Goal: Task Accomplishment & Management: Use online tool/utility

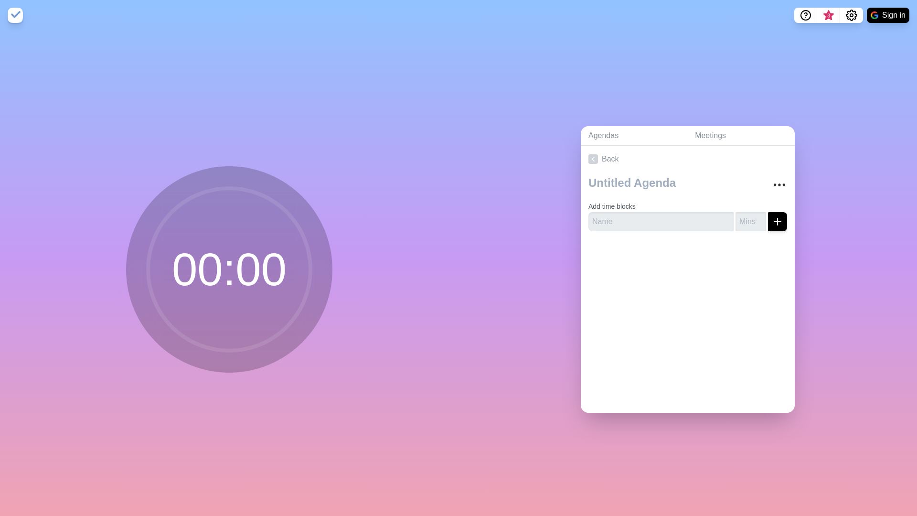
click at [242, 266] on circle at bounding box center [229, 269] width 162 height 162
click at [203, 274] on circle at bounding box center [229, 269] width 162 height 162
click at [596, 159] on icon at bounding box center [593, 159] width 10 height 10
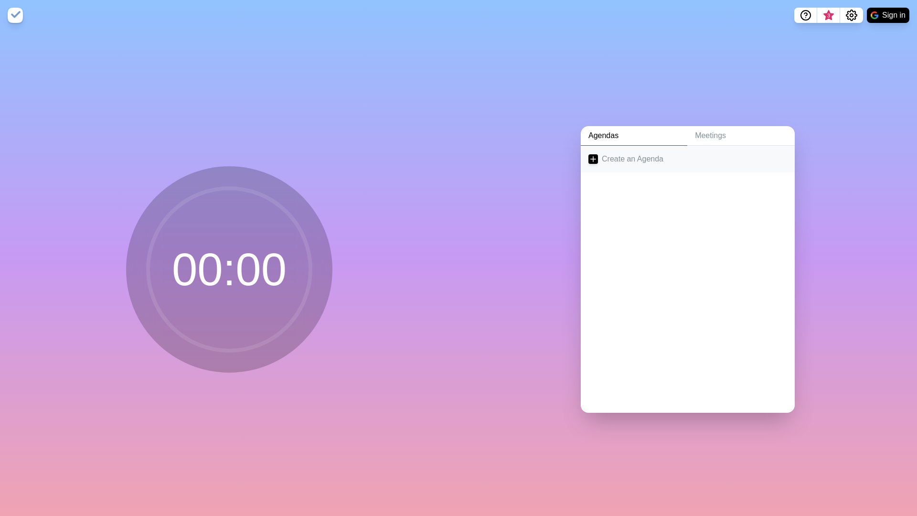
click at [592, 162] on icon at bounding box center [593, 159] width 10 height 10
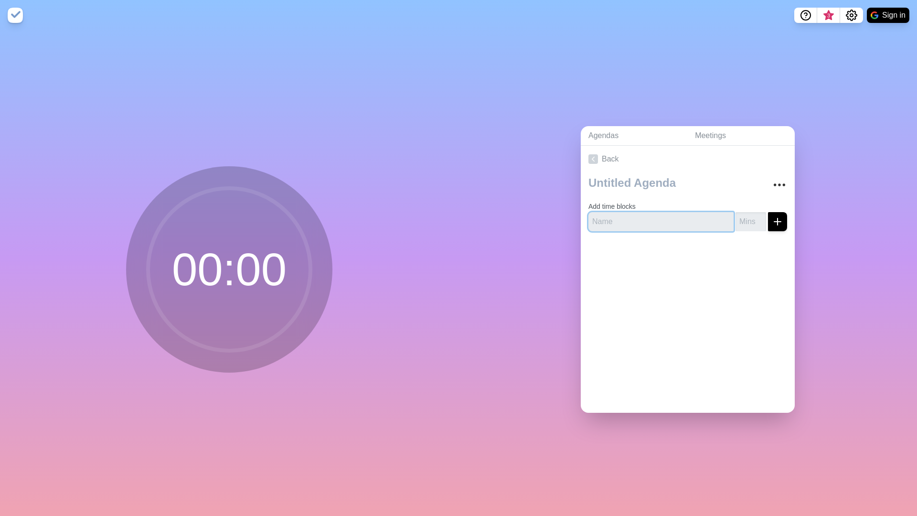
click at [639, 222] on input "text" at bounding box center [660, 221] width 145 height 19
type input "Bla"
click at [777, 221] on button "submit" at bounding box center [777, 221] width 19 height 19
click at [745, 222] on input "number" at bounding box center [750, 221] width 31 height 19
type input "25"
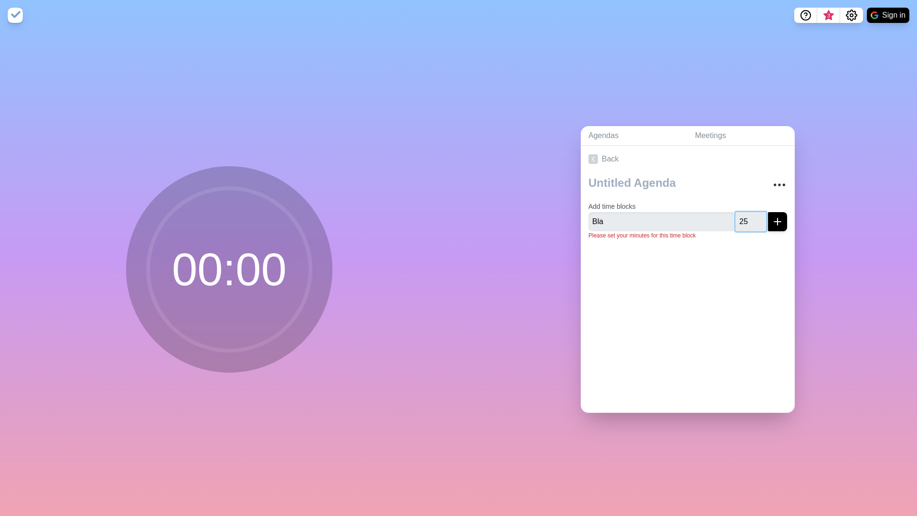
click at [777, 221] on button "submit" at bounding box center [777, 221] width 19 height 19
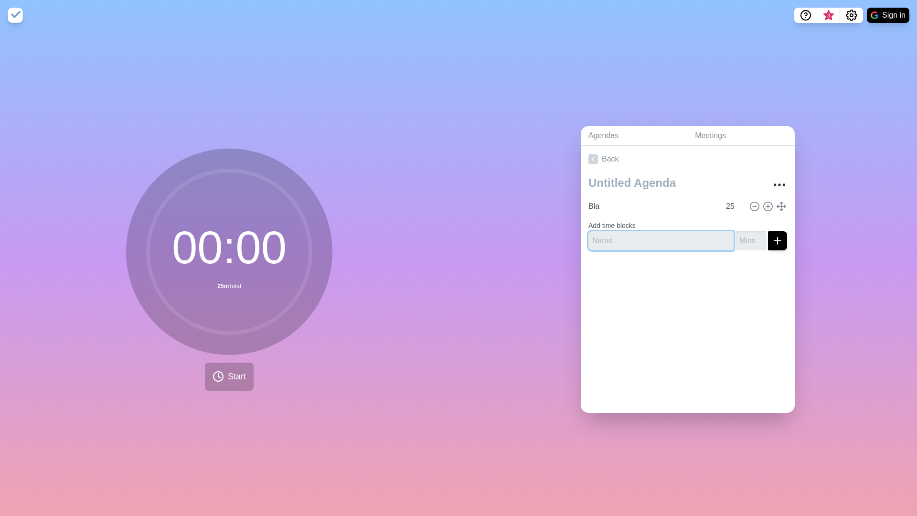
click at [643, 243] on input "text" at bounding box center [660, 240] width 145 height 19
type input "Other"
click at [777, 240] on button "submit" at bounding box center [777, 240] width 19 height 19
click at [750, 243] on input "number" at bounding box center [750, 240] width 31 height 19
type input "10"
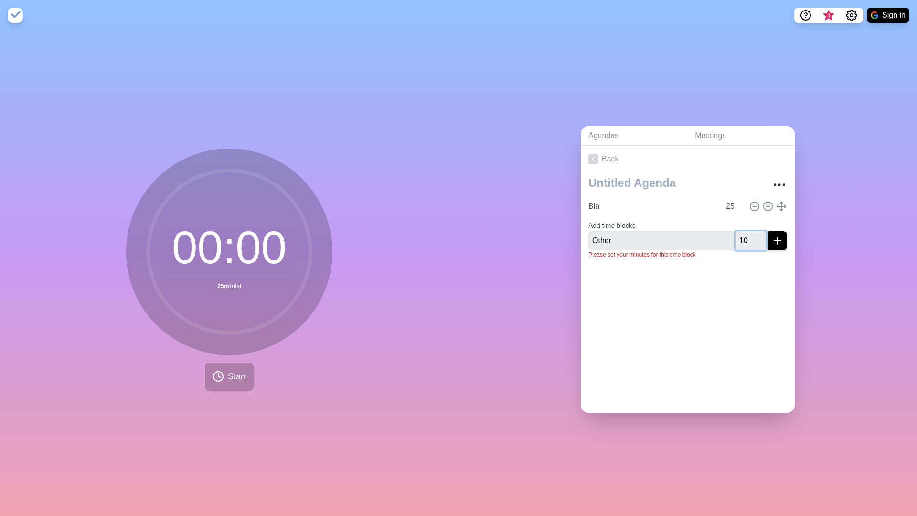
click at [777, 240] on button "submit" at bounding box center [777, 240] width 19 height 19
click at [238, 386] on button "Start" at bounding box center [229, 376] width 49 height 28
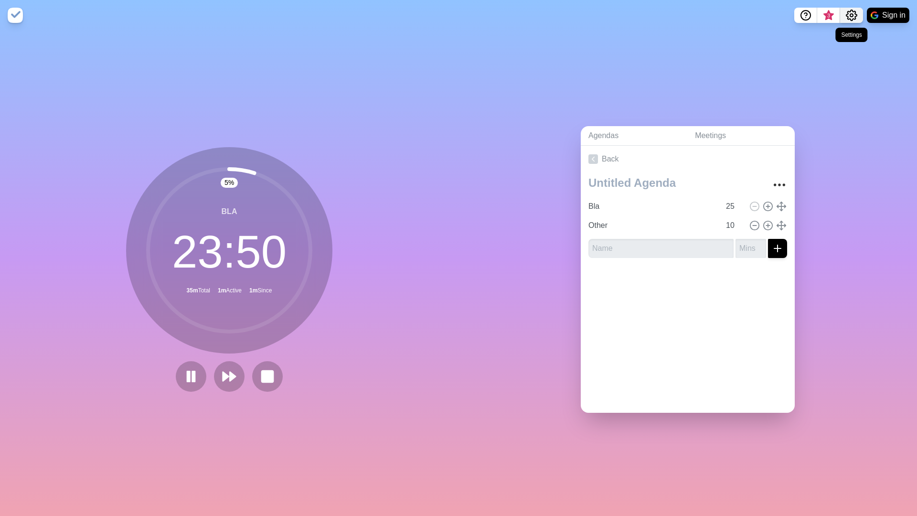
click at [846, 17] on icon "Settings" at bounding box center [851, 15] width 11 height 11
click at [807, 39] on p "Preferences" at bounding box center [820, 36] width 41 height 11
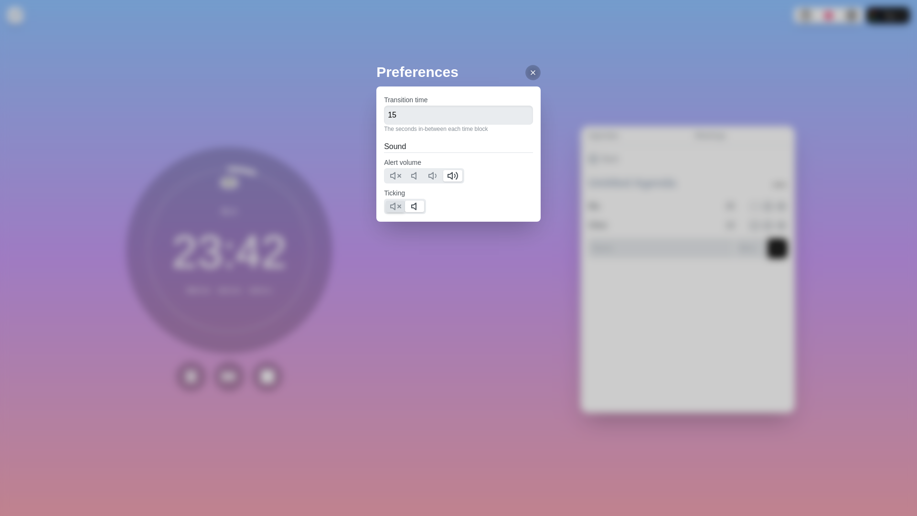
click at [390, 210] on icon at bounding box center [395, 205] width 11 height 11
click at [392, 169] on div at bounding box center [424, 175] width 80 height 15
click at [390, 170] on icon at bounding box center [395, 175] width 11 height 11
drag, startPoint x: 635, startPoint y: 55, endPoint x: 680, endPoint y: 51, distance: 44.6
click at [650, 54] on div "Preferences Transition time 15 The seconds in-between each time block Sound Ale…" at bounding box center [458, 258] width 917 height 516
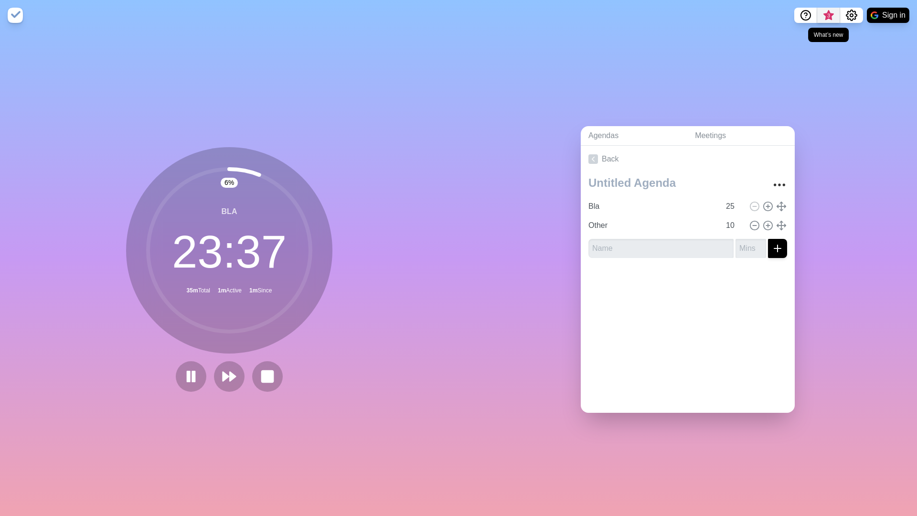
click at [826, 10] on span "3" at bounding box center [828, 18] width 15 height 20
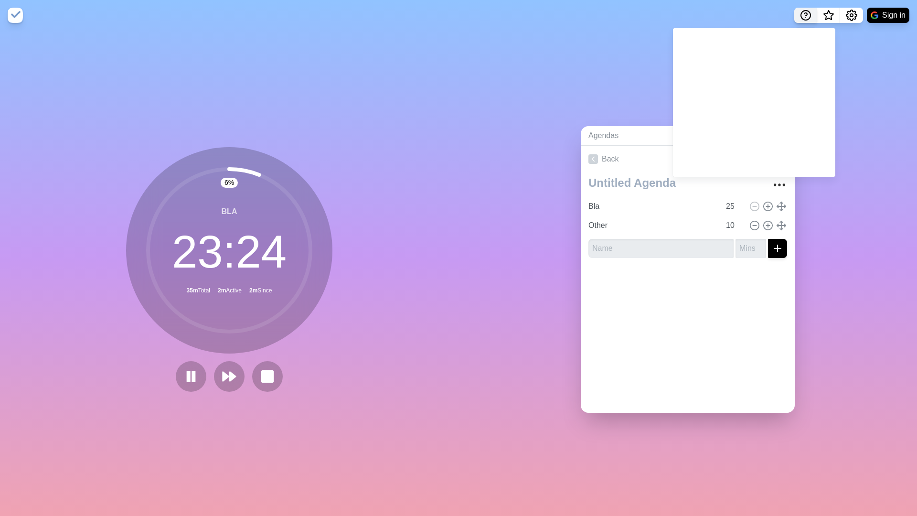
click at [809, 16] on circle "Help" at bounding box center [806, 16] width 10 height 10
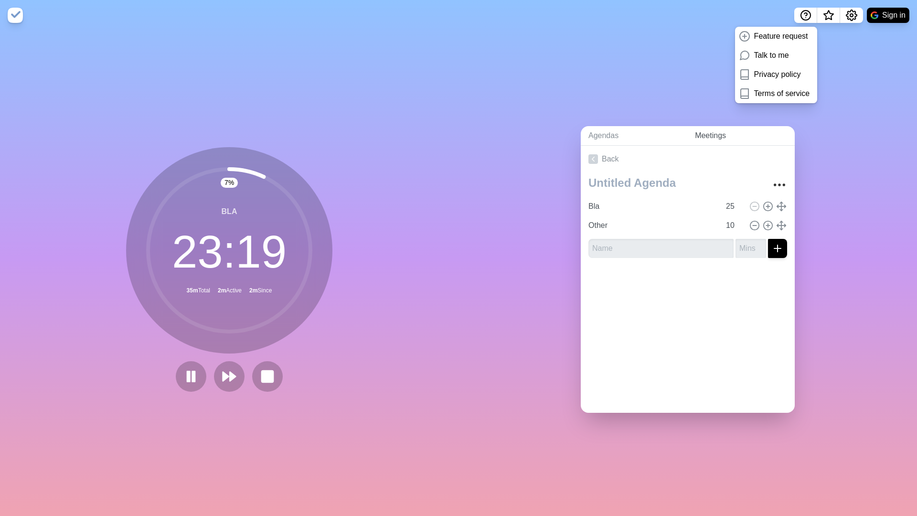
click at [706, 139] on link "Meetings" at bounding box center [740, 136] width 107 height 20
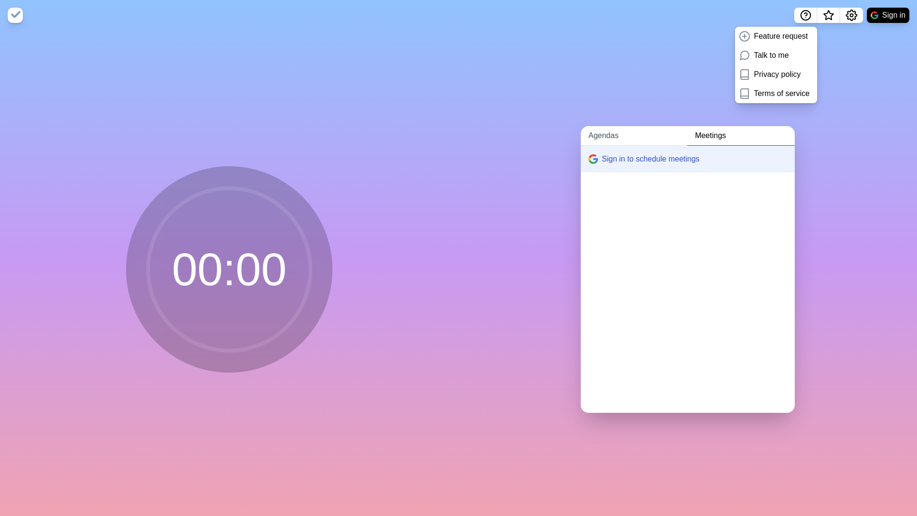
click at [641, 139] on link "Agendas" at bounding box center [633, 136] width 106 height 20
click at [641, 181] on p "Bla • Other" at bounding box center [697, 183] width 180 height 11
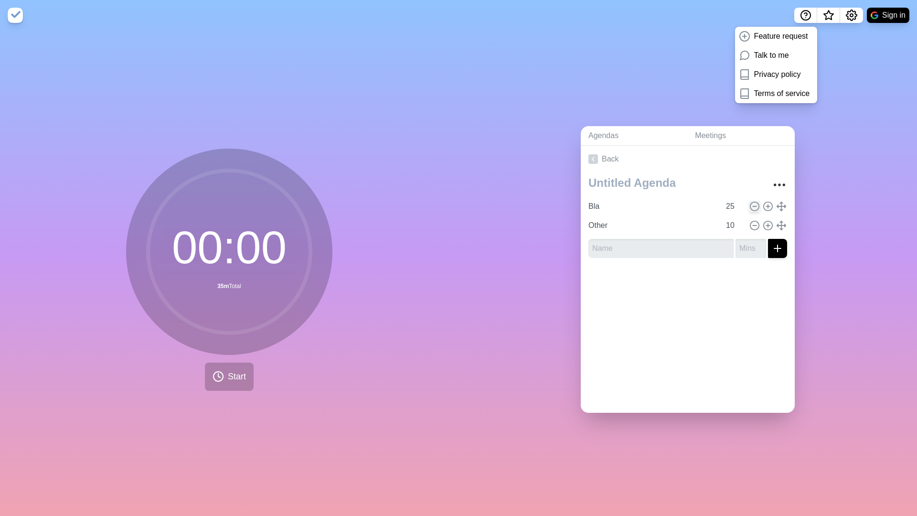
click at [756, 205] on icon at bounding box center [754, 206] width 11 height 11
type input "Other"
type input "10"
click at [756, 205] on icon at bounding box center [754, 206] width 11 height 11
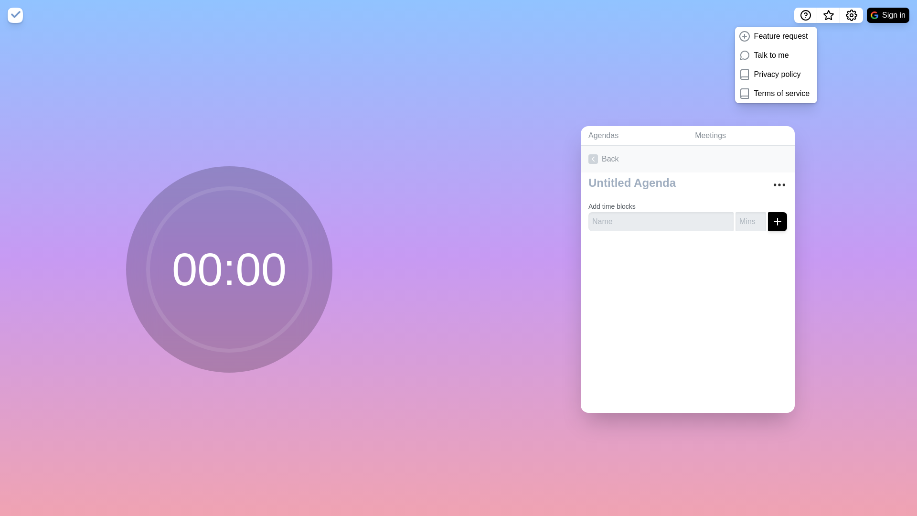
click at [594, 159] on icon at bounding box center [593, 159] width 10 height 10
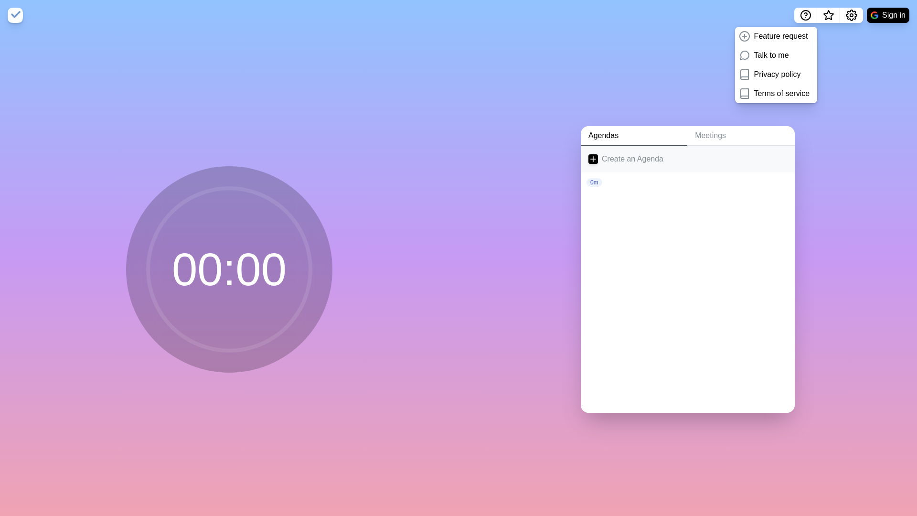
click at [611, 151] on link "Create an Agenda" at bounding box center [687, 159] width 214 height 27
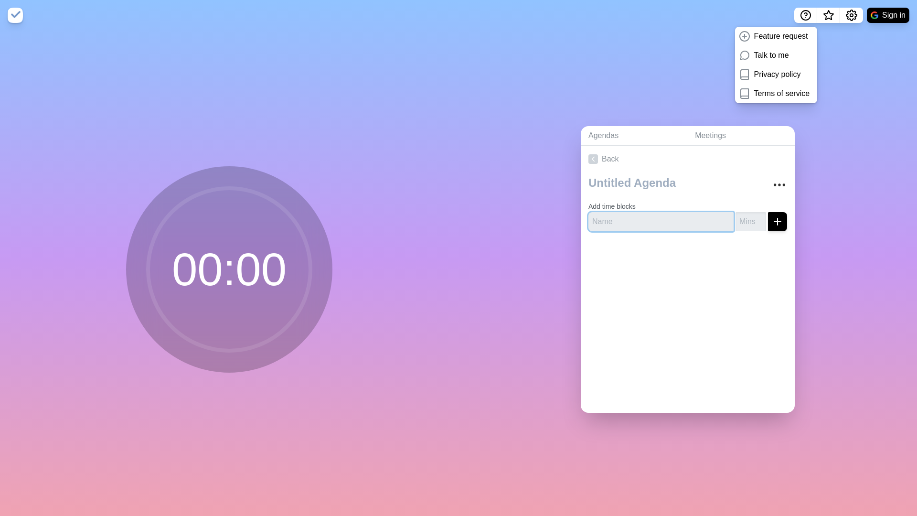
click at [630, 222] on input "text" at bounding box center [660, 221] width 145 height 19
type input "Warmup"
click at [777, 221] on button "submit" at bounding box center [777, 221] width 19 height 19
click at [756, 222] on input "number" at bounding box center [750, 221] width 31 height 19
type input "5"
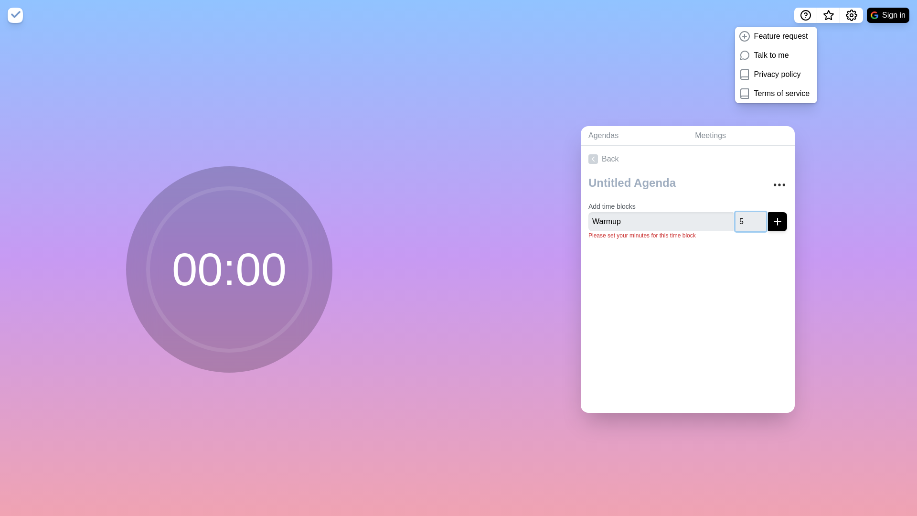
click at [777, 221] on button "submit" at bounding box center [777, 221] width 19 height 19
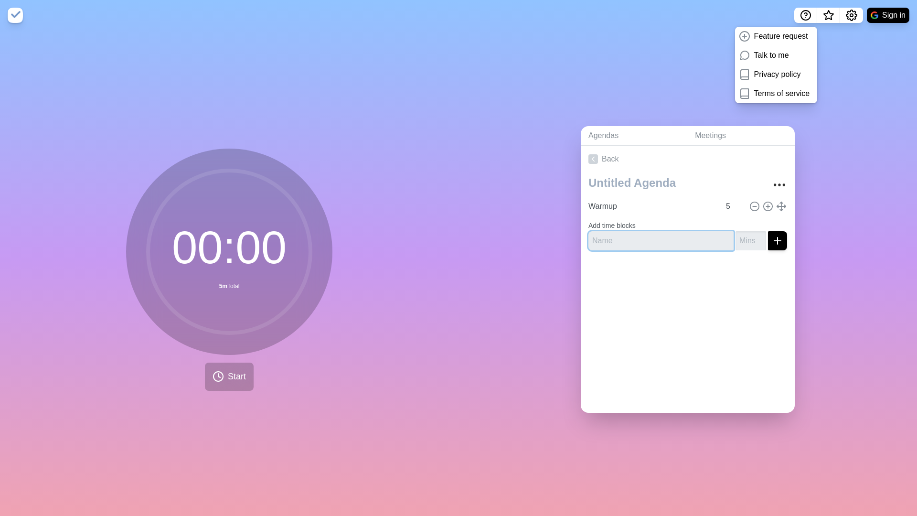
click at [680, 240] on input "text" at bounding box center [660, 240] width 145 height 19
type input "1"
click at [777, 240] on button "submit" at bounding box center [777, 240] width 19 height 19
click at [753, 240] on input "number" at bounding box center [750, 240] width 31 height 19
type input "5"
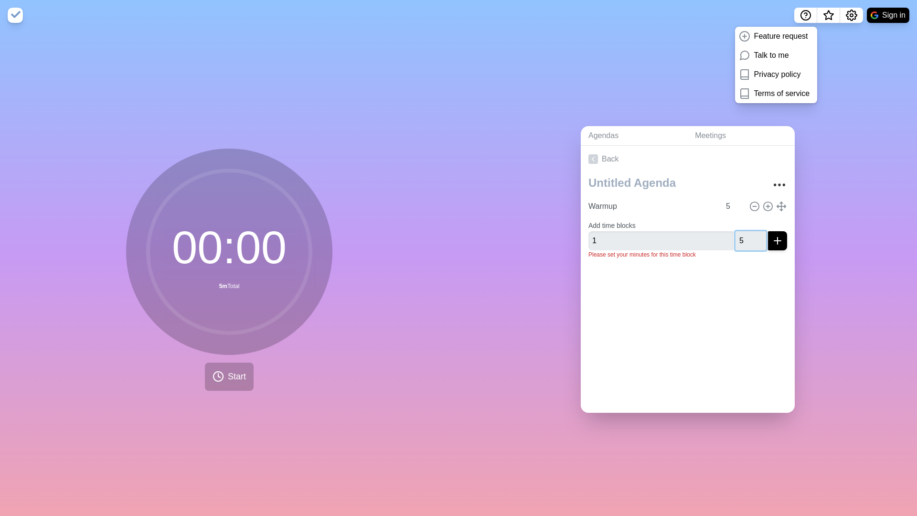
click at [777, 240] on button "submit" at bounding box center [777, 240] width 19 height 19
click at [693, 248] on input "text" at bounding box center [660, 248] width 145 height 19
type input "2"
click at [750, 248] on input "number" at bounding box center [750, 248] width 31 height 19
type input "5"
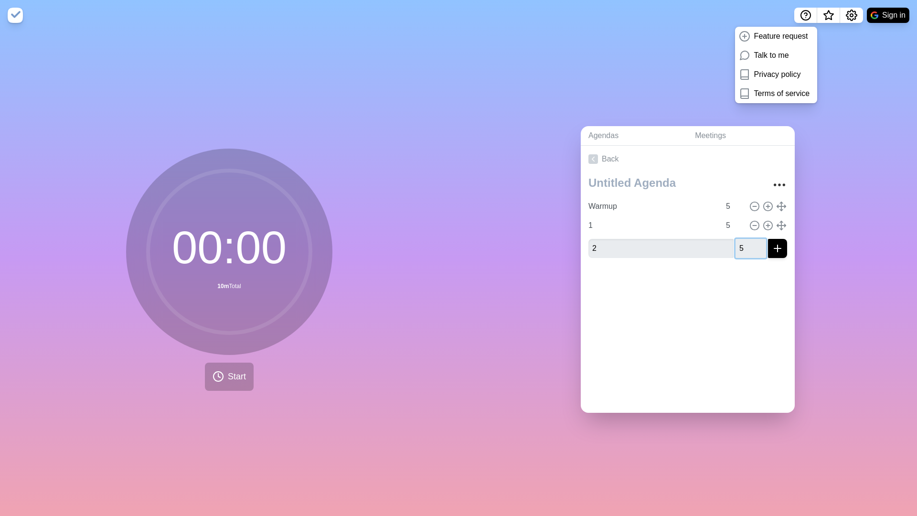
click at [777, 248] on button "submit" at bounding box center [777, 248] width 19 height 19
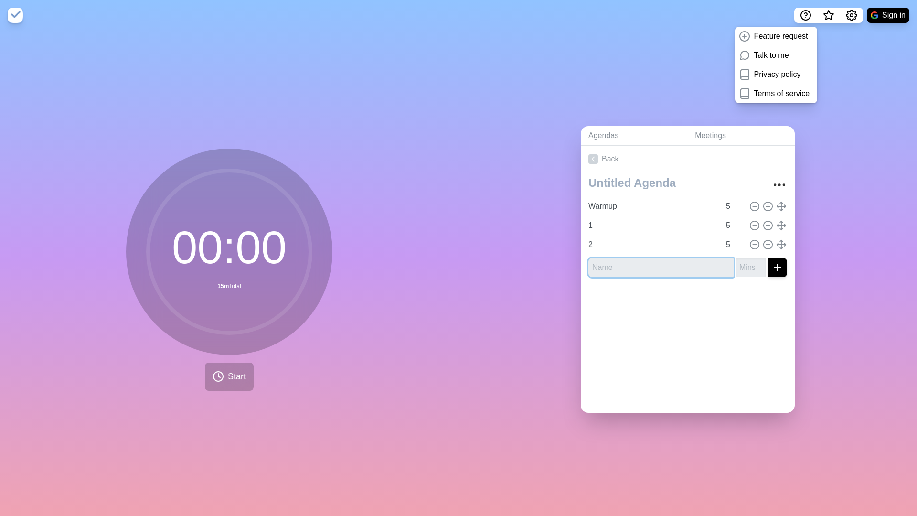
click at [684, 274] on input "text" at bounding box center [660, 267] width 145 height 19
type input "3"
click at [777, 267] on button "submit" at bounding box center [777, 267] width 19 height 19
click at [737, 271] on input "number" at bounding box center [750, 267] width 31 height 19
type input "2"
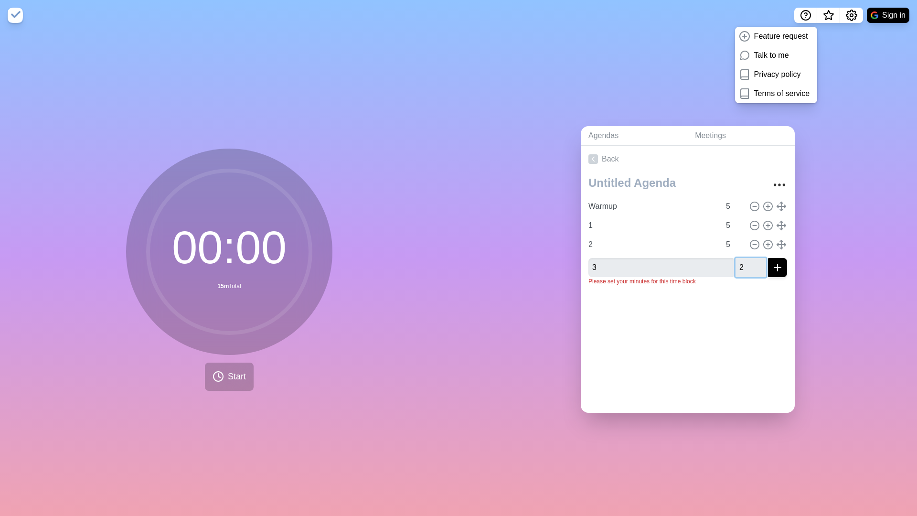
click at [777, 267] on button "submit" at bounding box center [777, 267] width 19 height 19
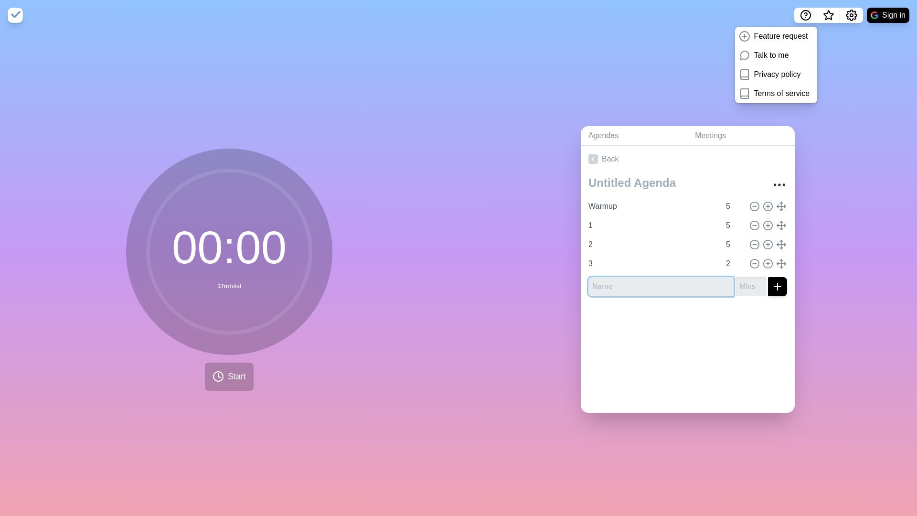
click at [696, 284] on input "text" at bounding box center [660, 286] width 145 height 19
type input "4"
click at [756, 287] on input "number" at bounding box center [750, 286] width 31 height 19
type input "3"
click at [775, 282] on icon "submit" at bounding box center [776, 286] width 11 height 11
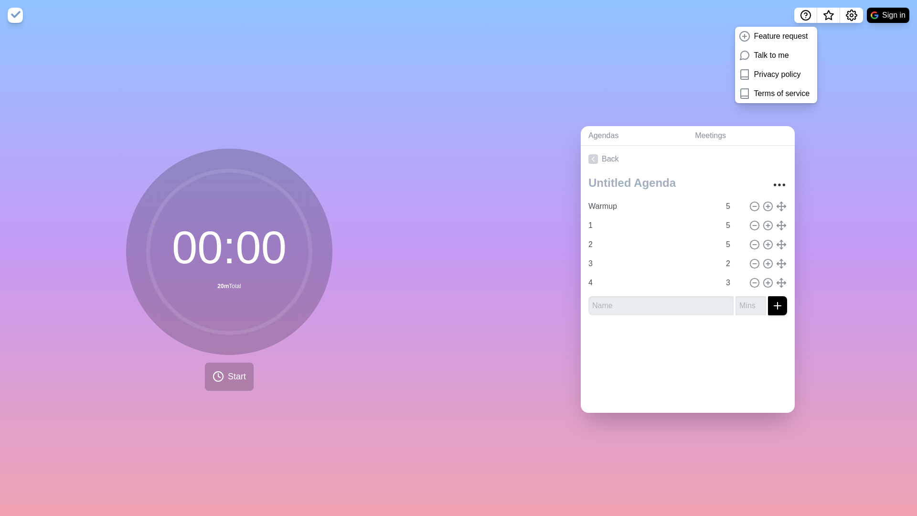
click at [690, 316] on div "Warmup 5 1 5 2 5 3 2 4 3" at bounding box center [687, 247] width 214 height 150
click at [691, 312] on input "text" at bounding box center [660, 305] width 145 height 19
type input "5"
click at [753, 305] on input "number" at bounding box center [750, 305] width 31 height 19
type input "3"
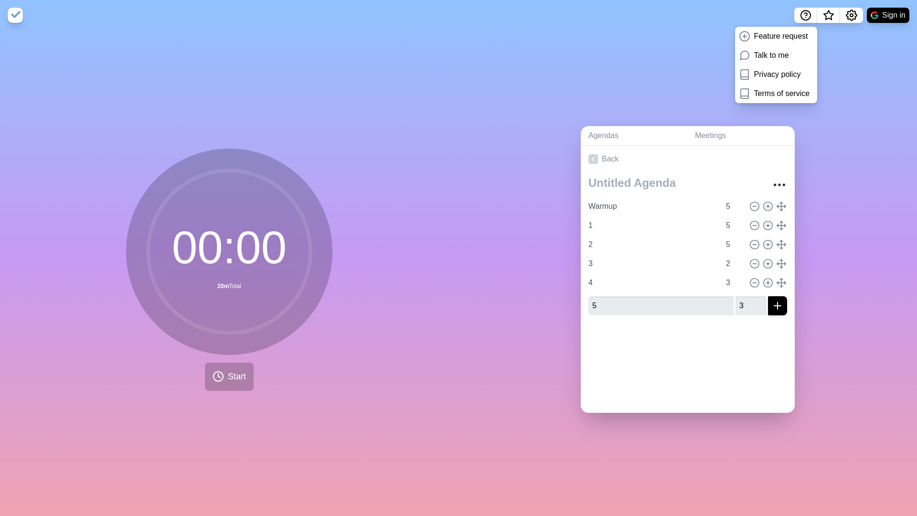
click at [770, 306] on button "submit" at bounding box center [777, 305] width 19 height 19
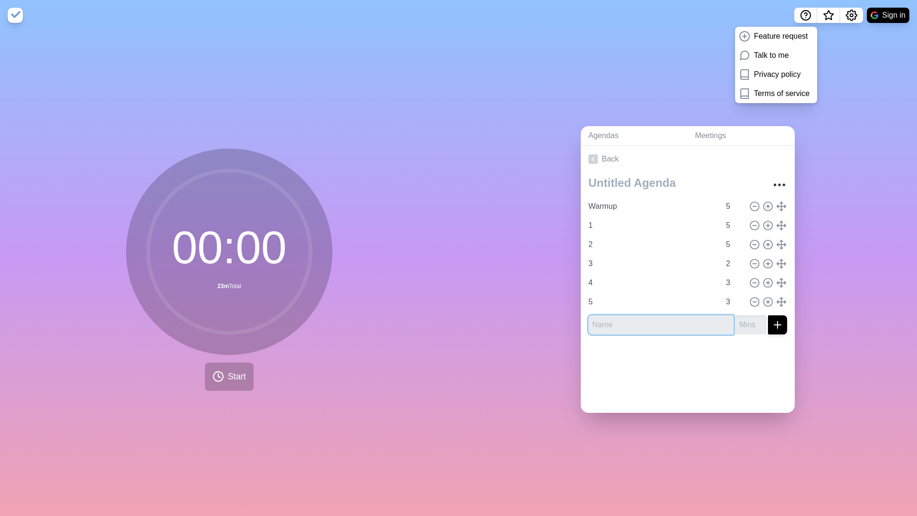
click at [644, 321] on input "text" at bounding box center [660, 324] width 145 height 19
type input "6"
click at [745, 321] on input "number" at bounding box center [750, 324] width 31 height 19
click at [759, 322] on input "number" at bounding box center [750, 324] width 31 height 19
type input "3"
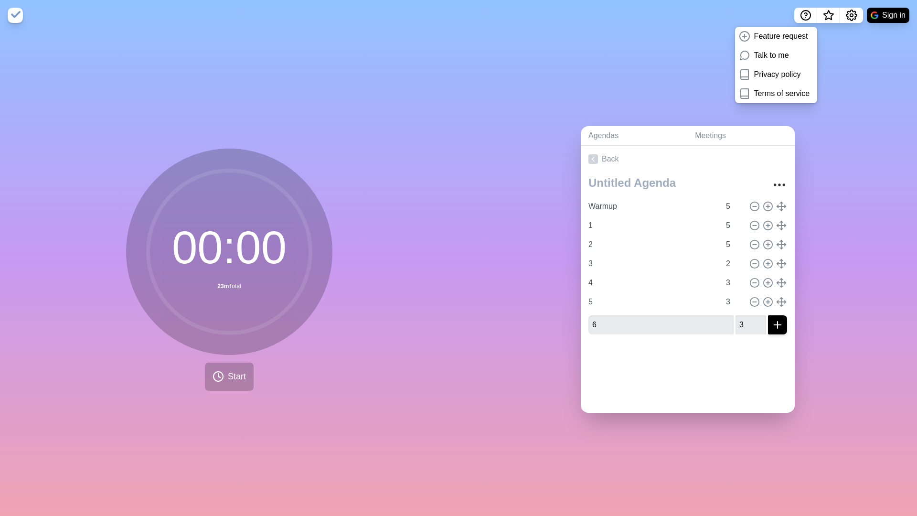
click at [781, 322] on icon "submit" at bounding box center [776, 324] width 11 height 11
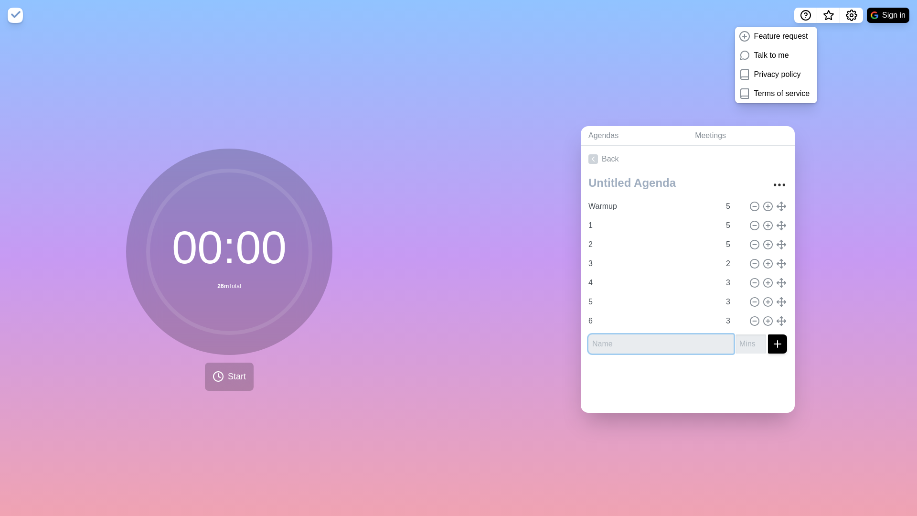
click at [673, 344] on input "text" at bounding box center [660, 343] width 145 height 19
type input "7"
click at [740, 344] on input "number" at bounding box center [750, 343] width 31 height 19
type input "3"
click at [771, 344] on button "submit" at bounding box center [777, 343] width 19 height 19
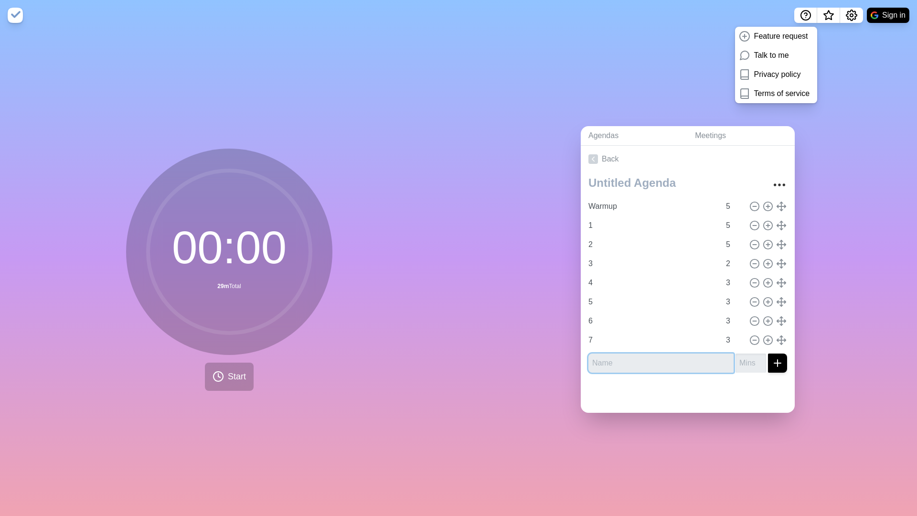
click at [669, 368] on input "text" at bounding box center [660, 362] width 145 height 19
type input "8"
click at [754, 363] on input "number" at bounding box center [750, 362] width 31 height 19
type input "3"
click at [778, 357] on icon "submit" at bounding box center [776, 362] width 11 height 11
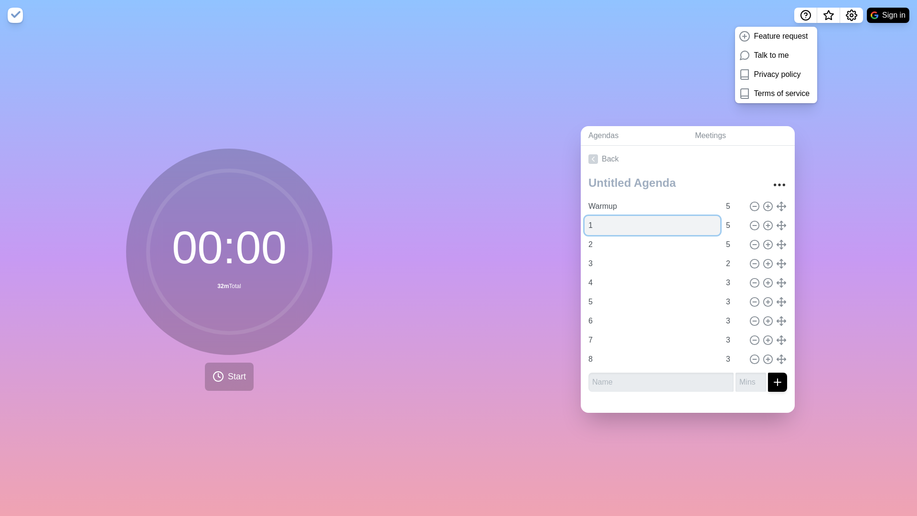
click at [589, 223] on input "1" at bounding box center [652, 225] width 136 height 19
type input "1"
click at [692, 208] on input "Warmup" at bounding box center [652, 206] width 136 height 19
click at [740, 208] on input "5" at bounding box center [733, 206] width 23 height 19
type input "4"
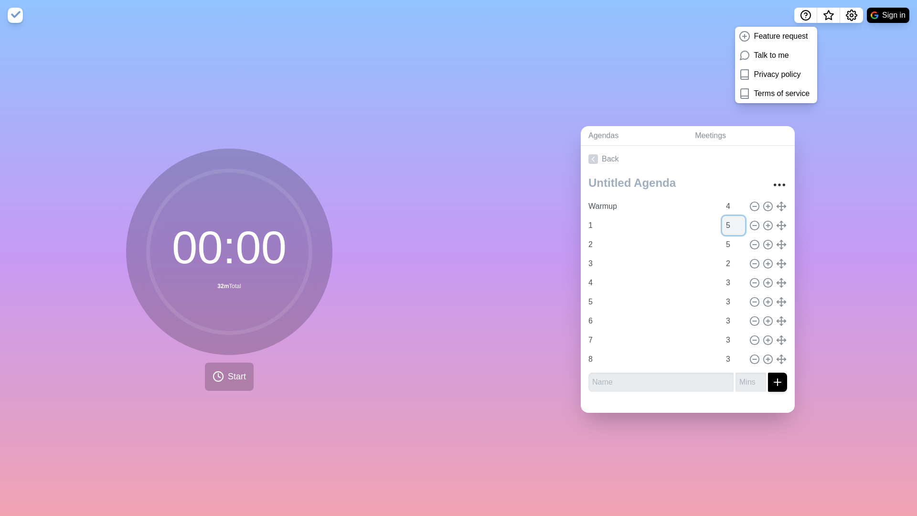
click at [731, 223] on input "5" at bounding box center [733, 225] width 23 height 19
type input "4"
click at [733, 245] on input "5" at bounding box center [733, 244] width 23 height 19
type input "4"
click at [737, 262] on input "2" at bounding box center [733, 263] width 23 height 19
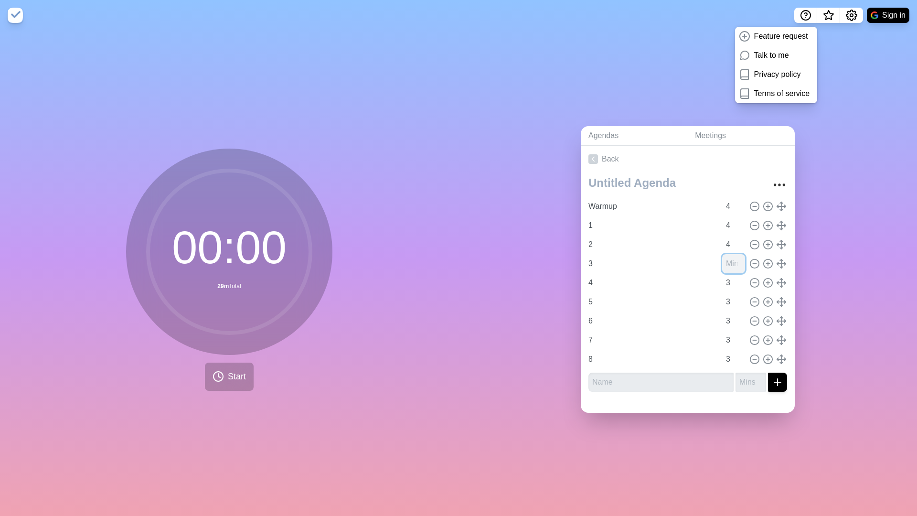
type input "1"
click at [737, 262] on input "1" at bounding box center [733, 263] width 23 height 19
type input "1.50"
click at [737, 248] on input "4" at bounding box center [733, 244] width 23 height 19
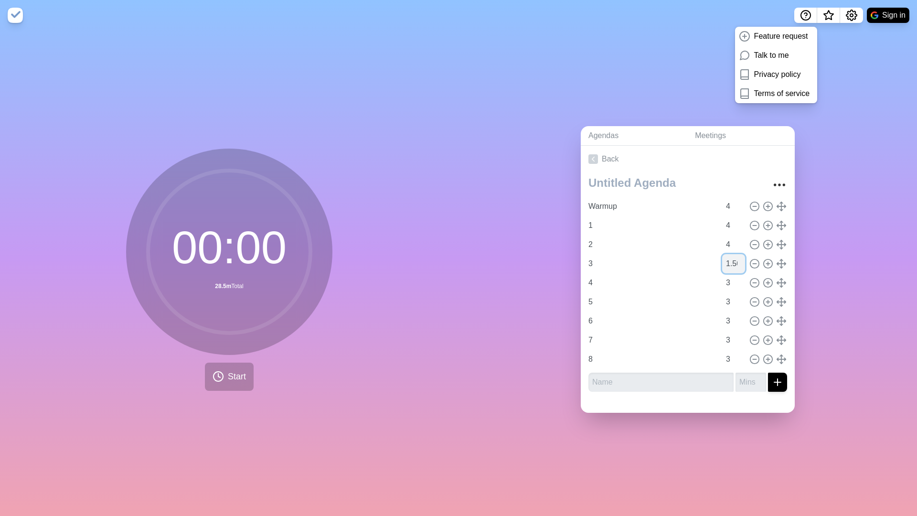
click at [732, 264] on input "1.50" at bounding box center [733, 263] width 23 height 19
click at [732, 284] on input "3" at bounding box center [733, 282] width 23 height 19
type input "1"
type input "1.75"
click at [727, 300] on input "3" at bounding box center [733, 301] width 23 height 19
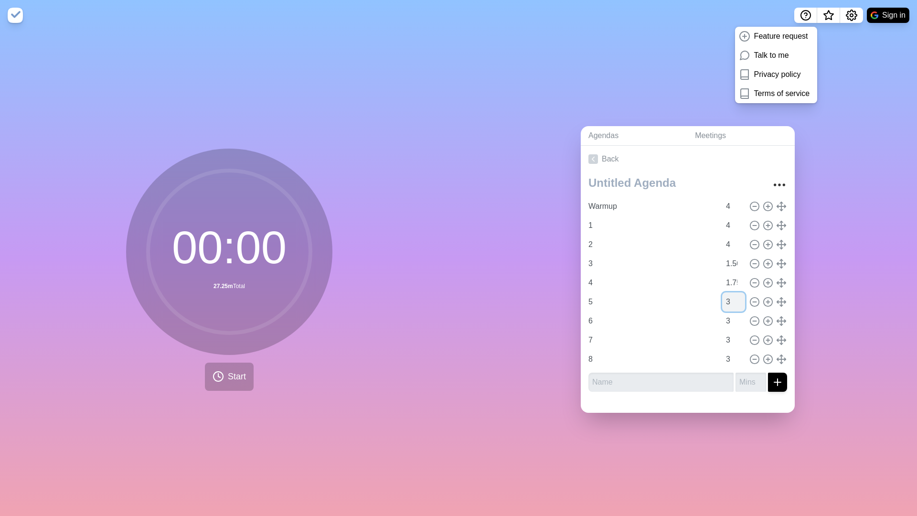
click at [738, 300] on input "3" at bounding box center [733, 301] width 23 height 19
type input "0"
click at [736, 279] on input "1.75" at bounding box center [733, 282] width 23 height 19
click at [741, 279] on input "1.75" at bounding box center [733, 282] width 23 height 19
type input "1.7"
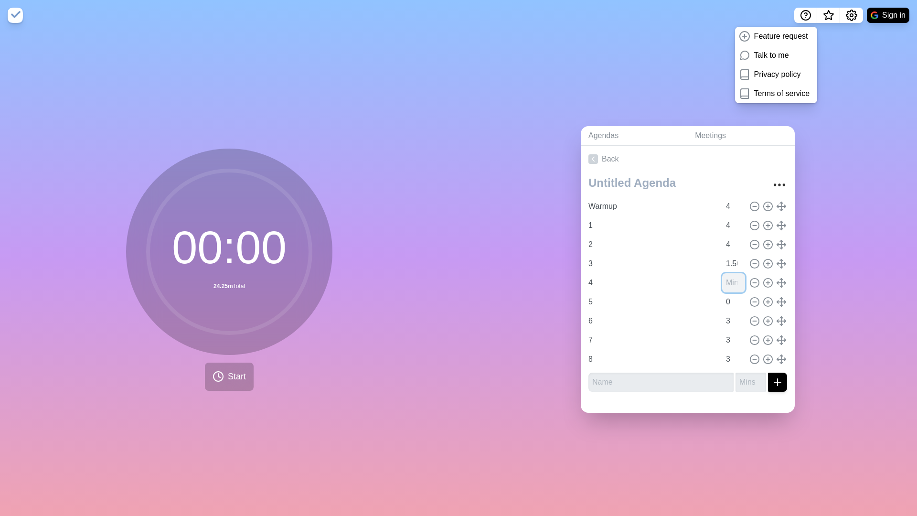
type input "1"
type input "2"
click at [736, 299] on input "0" at bounding box center [733, 301] width 23 height 19
type input "2"
click at [732, 298] on input "2.5" at bounding box center [733, 301] width 23 height 19
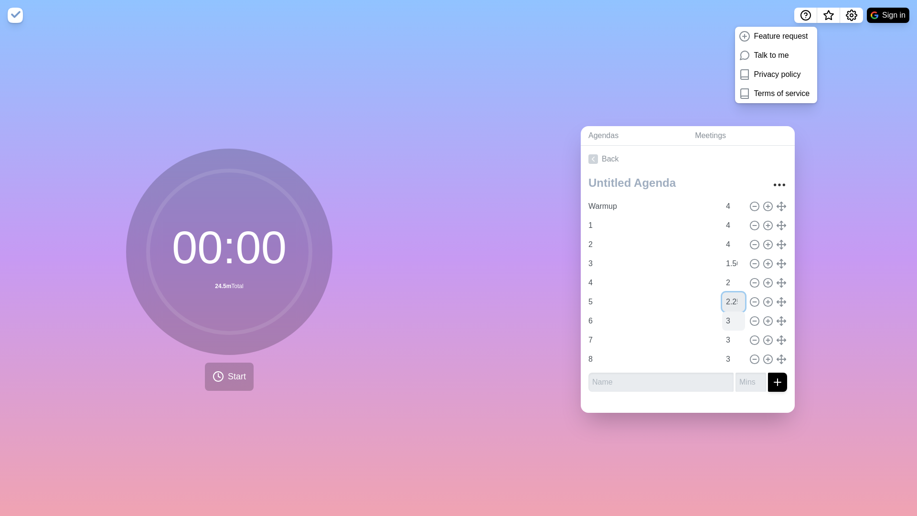
type input "2.25"
click at [729, 317] on input "3" at bounding box center [733, 320] width 23 height 19
type input "2"
type input "2.5"
click at [729, 339] on input "3" at bounding box center [733, 339] width 23 height 19
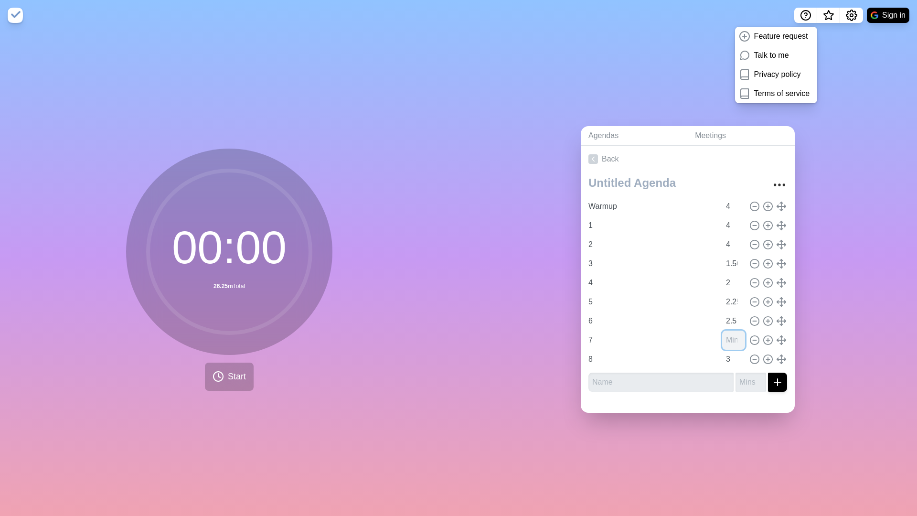
type input "2"
type input "2.8"
click at [729, 356] on input "3" at bounding box center [733, 358] width 23 height 19
click at [593, 156] on icon at bounding box center [593, 159] width 10 height 10
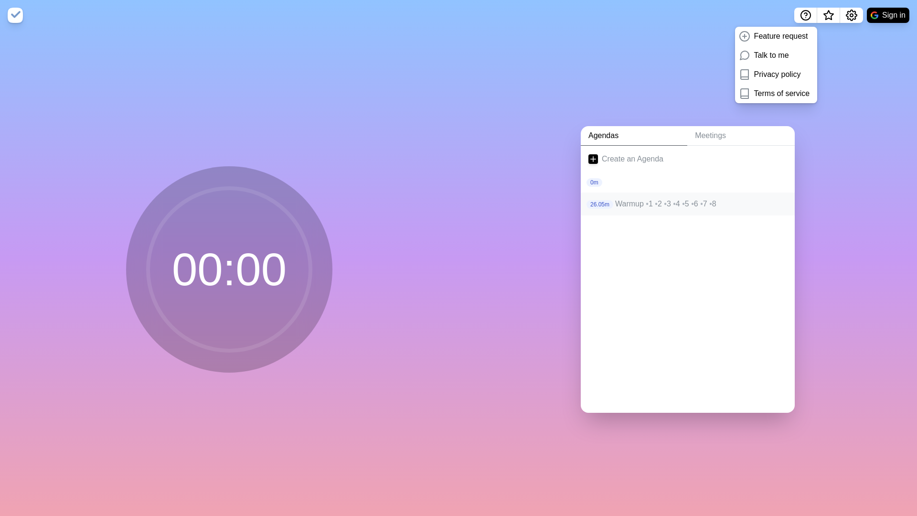
click at [623, 203] on p "Warmup • 1 • 2 • 3 • 4 • 5 • 6 • 7 • 8" at bounding box center [701, 203] width 172 height 11
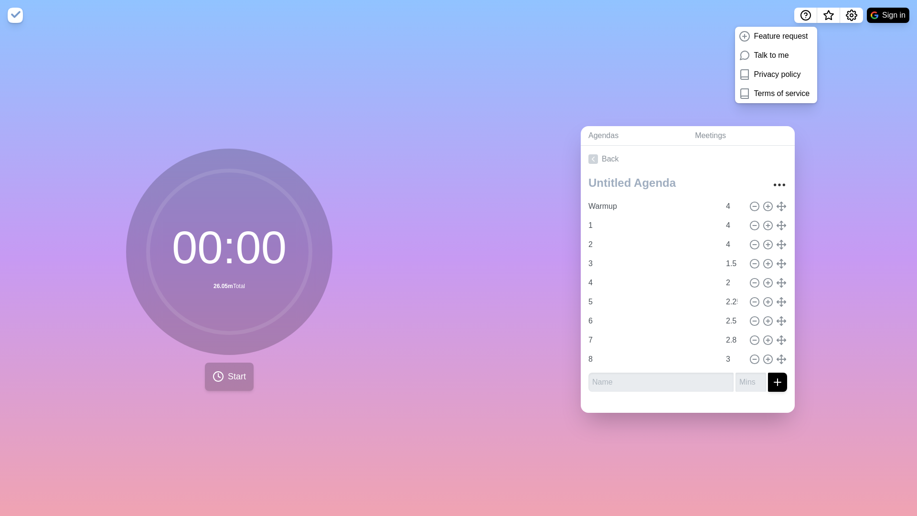
click at [242, 382] on span "Start" at bounding box center [237, 376] width 18 height 13
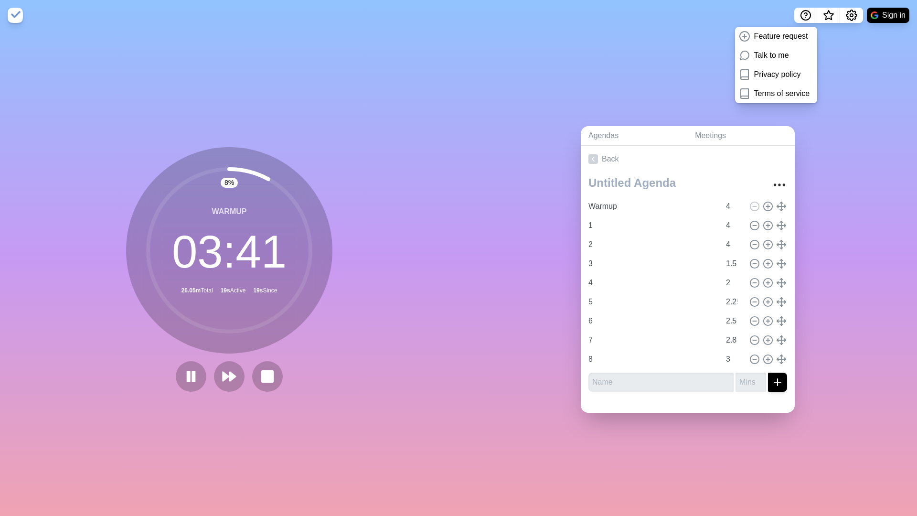
drag, startPoint x: 544, startPoint y: 105, endPoint x: 602, endPoint y: 101, distance: 57.9
click at [550, 104] on div "Agendas Meetings Back Warmup 4 1 4 2 4 3 1.5 4 2 5 2.25 6 2.5 7 2.8 8 3" at bounding box center [687, 273] width 458 height 485
click at [826, 16] on span "What’s new" at bounding box center [828, 15] width 5 height 5
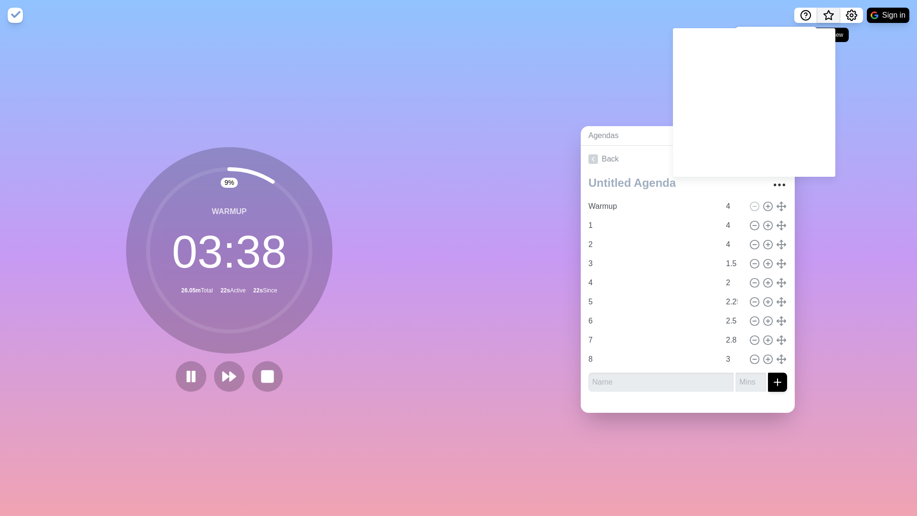
click at [826, 16] on span "What’s new" at bounding box center [828, 15] width 5 height 5
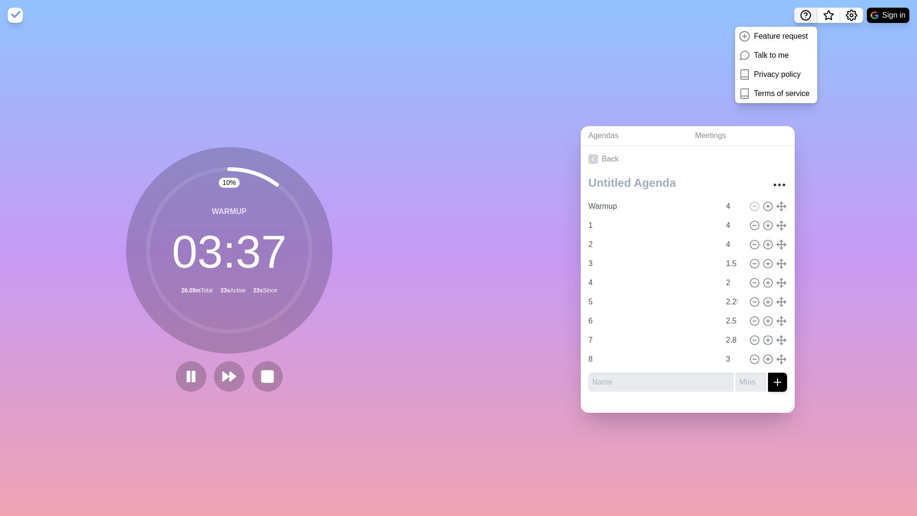
click at [802, 17] on icon "Help" at bounding box center [805, 15] width 11 height 11
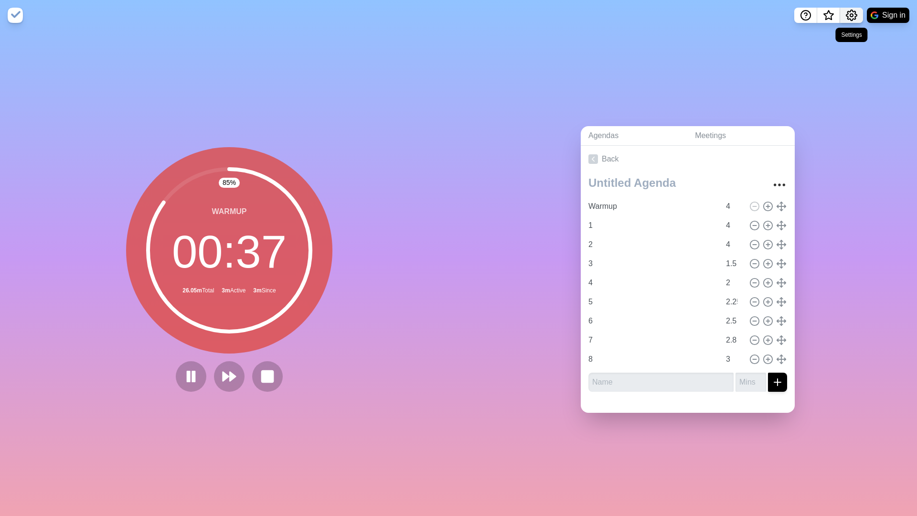
click at [845, 13] on icon "Settings" at bounding box center [850, 15] width 11 height 11
click at [831, 33] on p "Preferences" at bounding box center [820, 36] width 41 height 11
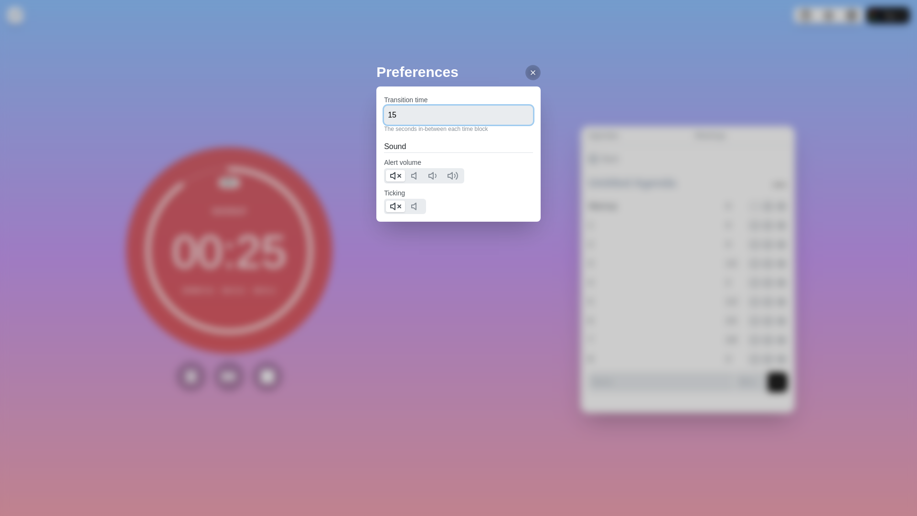
click at [495, 110] on input "15" at bounding box center [458, 115] width 149 height 19
type input "1"
type input "25"
click at [531, 73] on div at bounding box center [532, 72] width 15 height 15
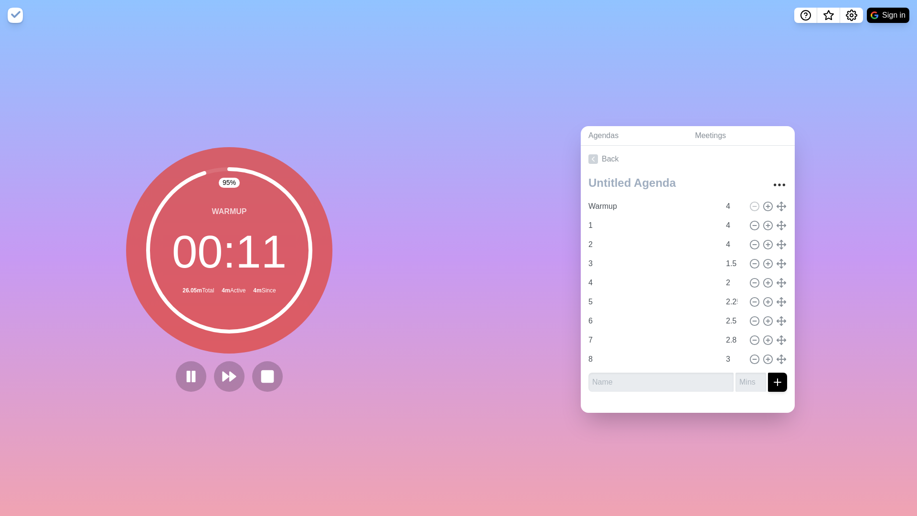
click at [782, 73] on div "Agendas Meetings Back Warmup 4 1 4 2 4 3 1.5 4 2 5 2.25 6 2.5 7 2.8 8 3" at bounding box center [687, 273] width 458 height 485
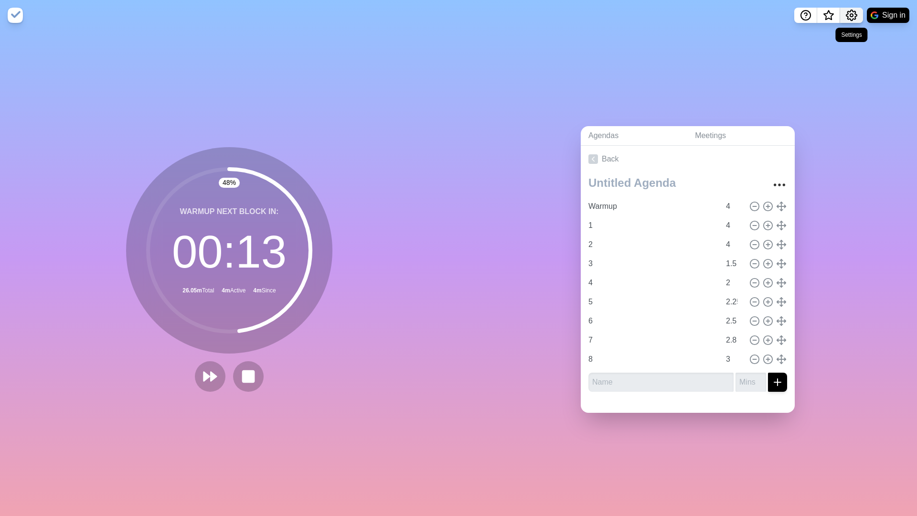
click at [847, 15] on icon "Settings" at bounding box center [850, 15] width 11 height 11
click at [814, 33] on p "Preferences" at bounding box center [820, 36] width 41 height 11
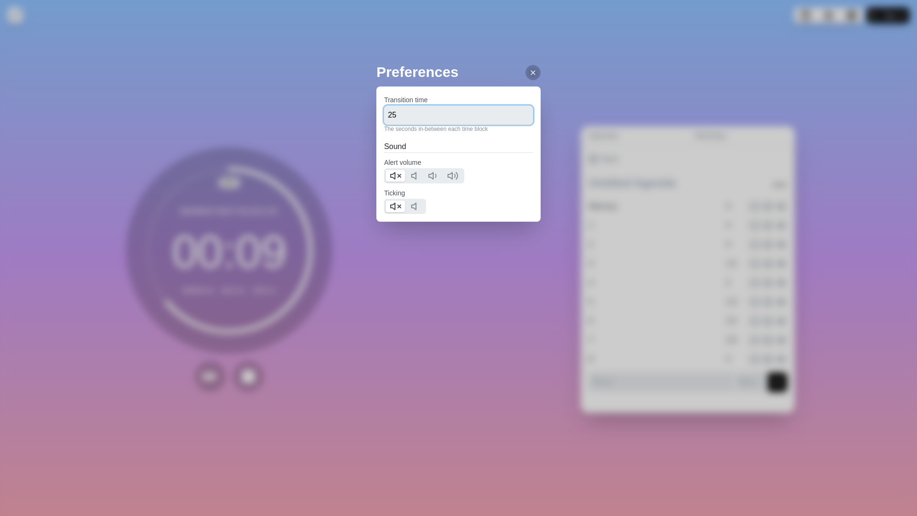
click at [507, 114] on input "25" at bounding box center [458, 115] width 149 height 19
type input "2"
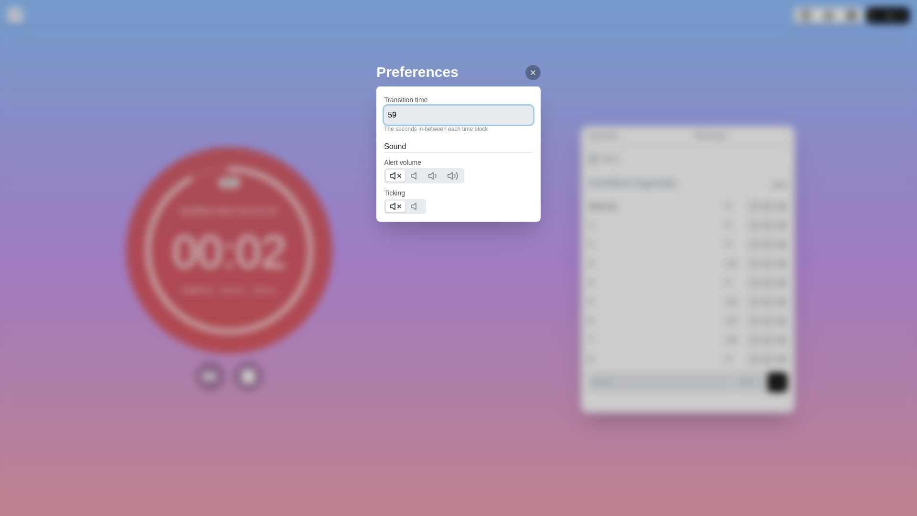
type input "59"
click at [533, 76] on div at bounding box center [532, 72] width 15 height 15
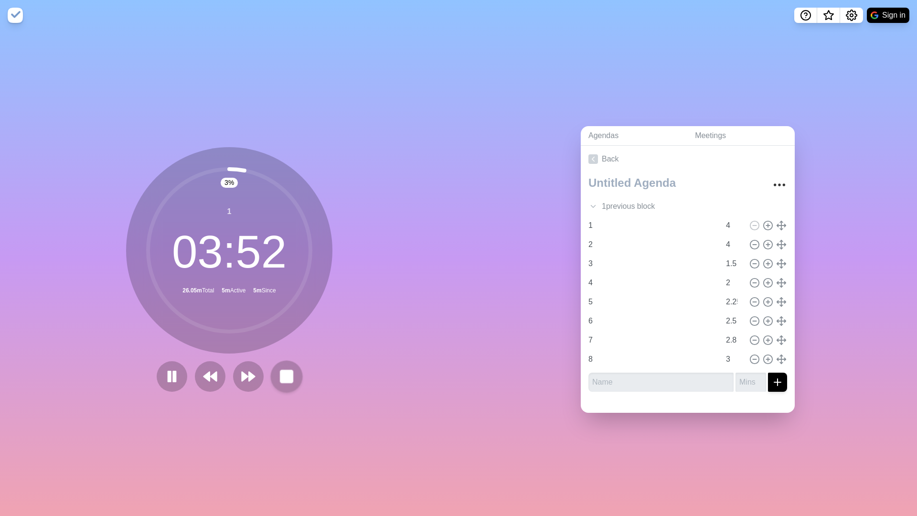
click at [285, 380] on rect at bounding box center [286, 376] width 12 height 12
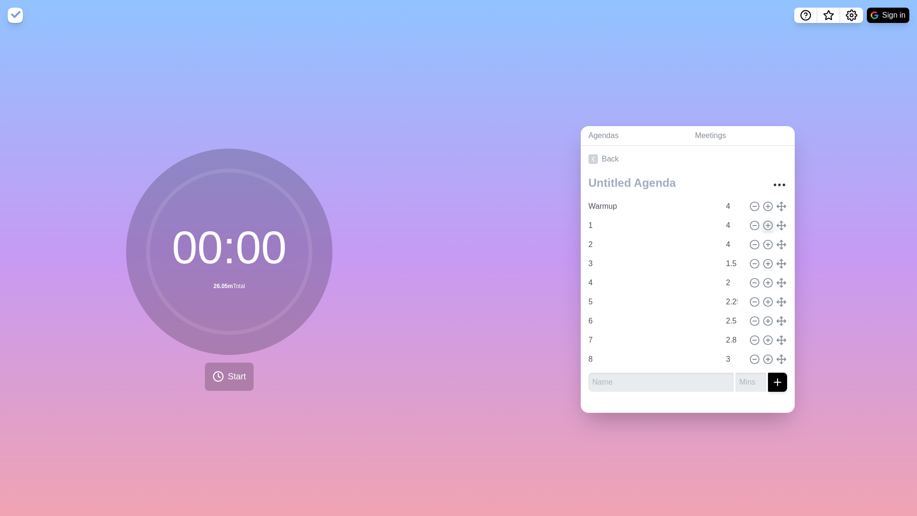
click at [769, 228] on icon at bounding box center [767, 225] width 11 height 11
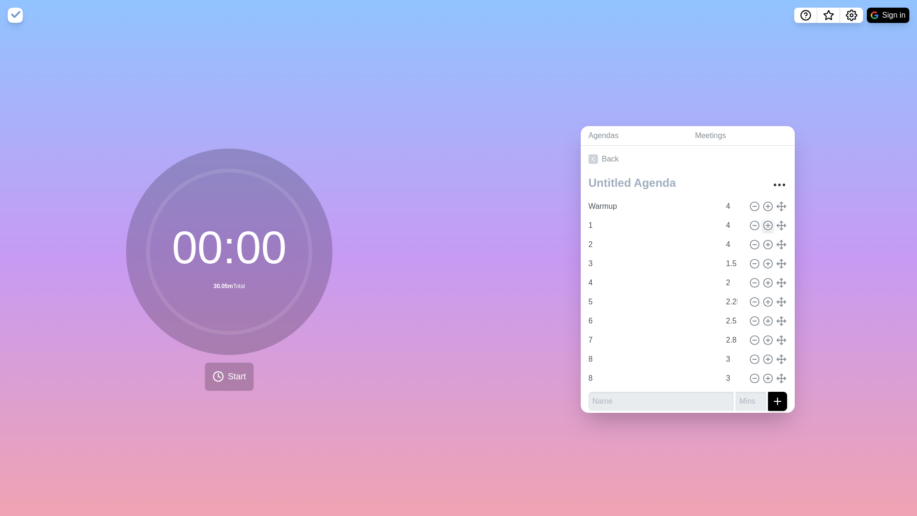
type input "1"
type input "2"
type input "4"
type input "3"
type input "1.5"
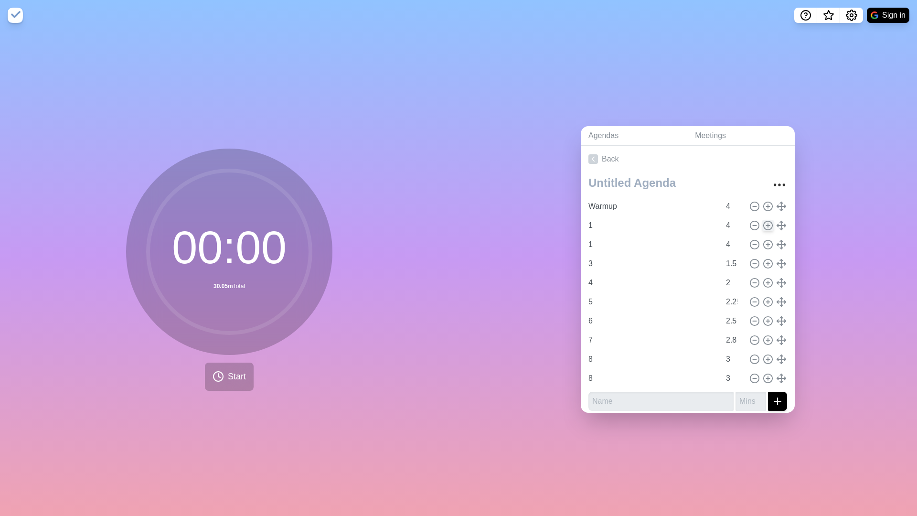
type input "4"
type input "2"
type input "5"
type input "2.25"
type input "6"
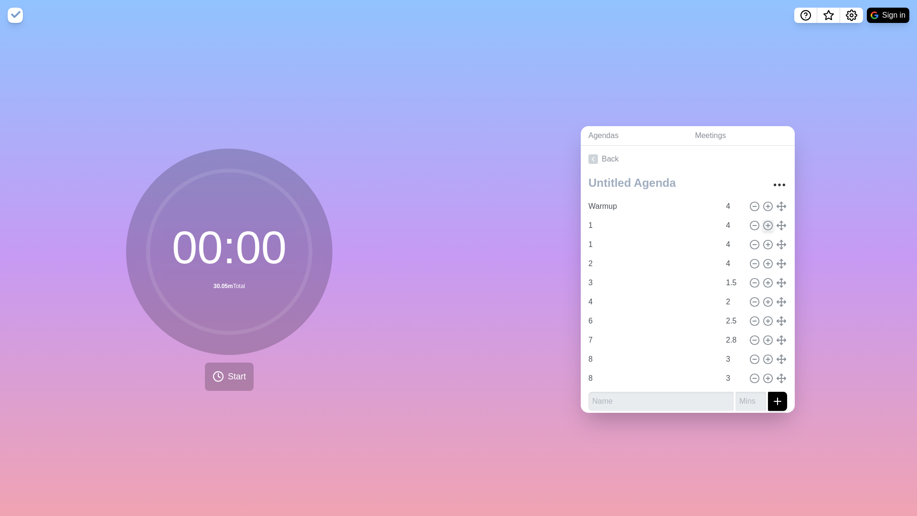
type input "2.5"
type input "7"
type input "2.8"
click at [754, 243] on icon at bounding box center [754, 244] width 11 height 11
type input "2"
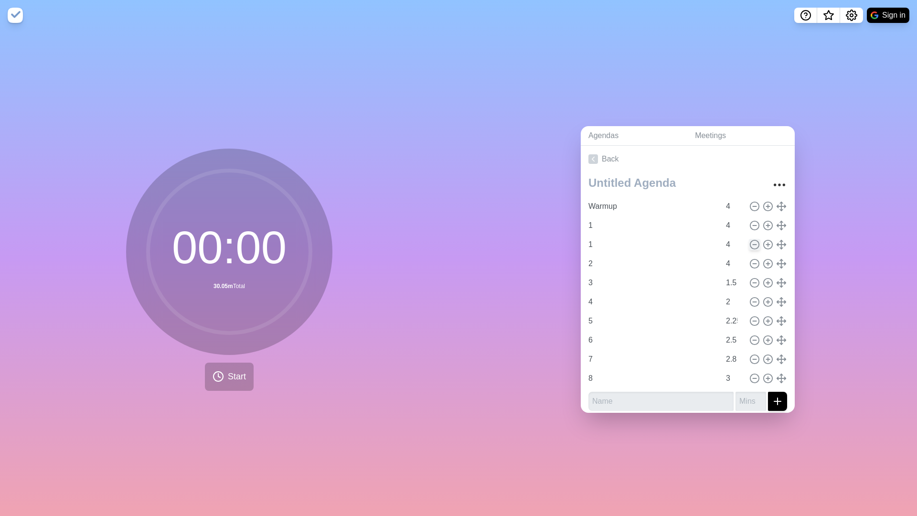
type input "3"
type input "1.5"
type input "4"
type input "2"
type input "5"
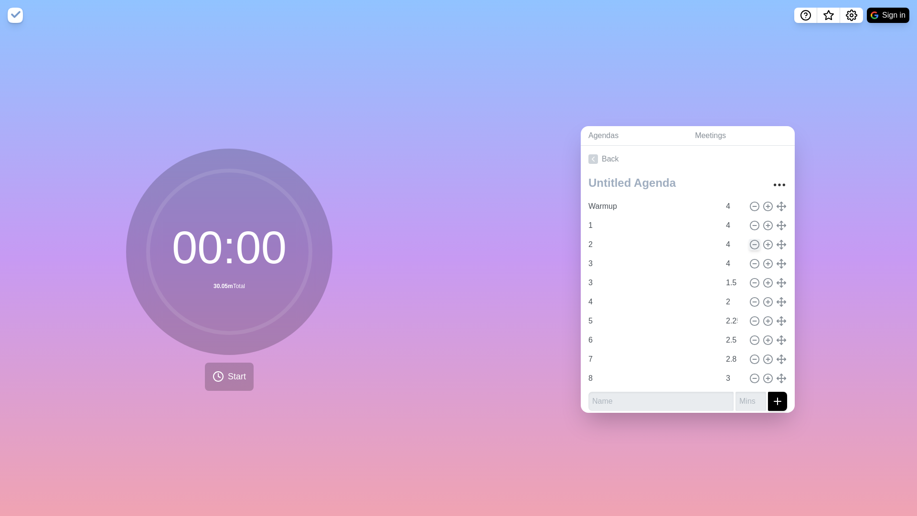
type input "2.25"
type input "6"
type input "2.5"
type input "7"
type input "2.8"
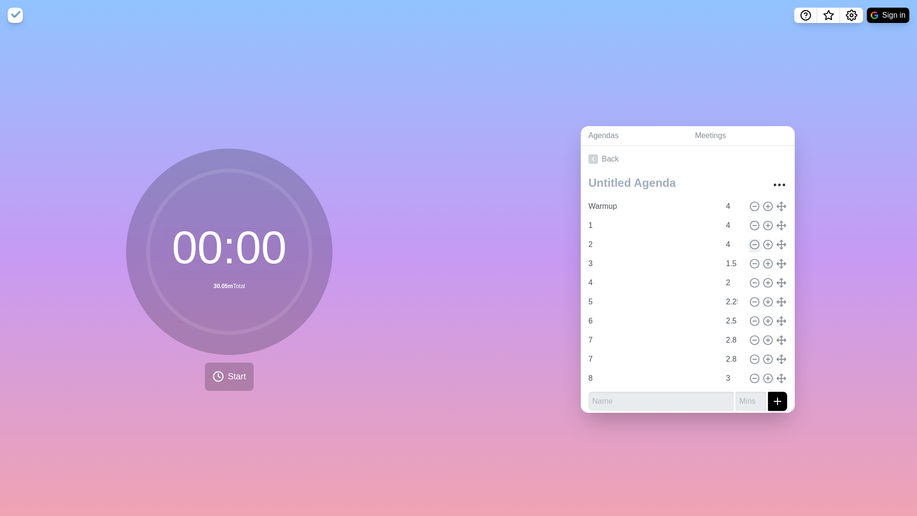
type input "8"
type input "3"
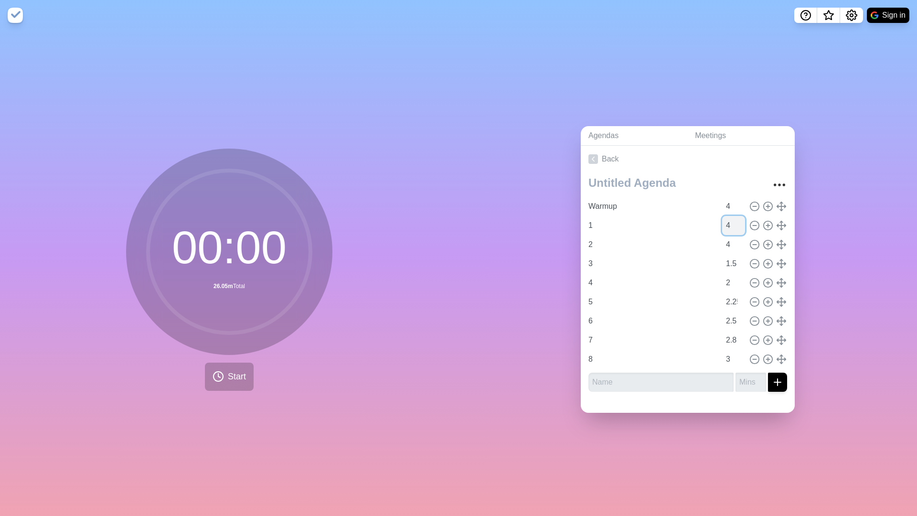
click at [731, 226] on input "4" at bounding box center [733, 225] width 23 height 19
type input "5"
click at [786, 226] on button at bounding box center [780, 225] width 11 height 11
click at [774, 226] on div at bounding box center [767, 225] width 40 height 11
click at [778, 226] on polyline at bounding box center [777, 225] width 1 height 3
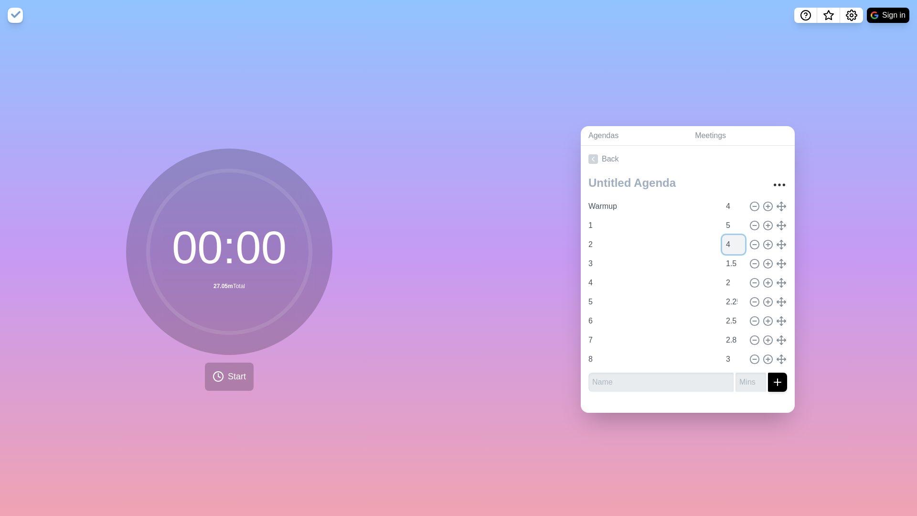
click at [731, 246] on input "4" at bounding box center [733, 244] width 23 height 19
type input "5"
click at [735, 260] on input "1.5" at bounding box center [733, 263] width 23 height 19
type input "1"
type input "2"
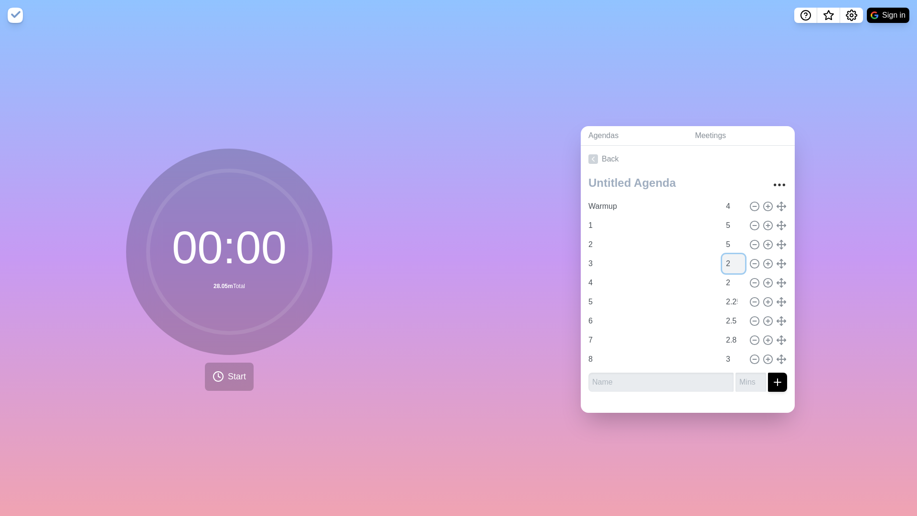
click at [735, 260] on input "2" at bounding box center [733, 263] width 23 height 19
type input "3"
click at [733, 301] on input "2.25" at bounding box center [733, 301] width 23 height 19
click at [742, 301] on input "2.25" at bounding box center [733, 301] width 23 height 19
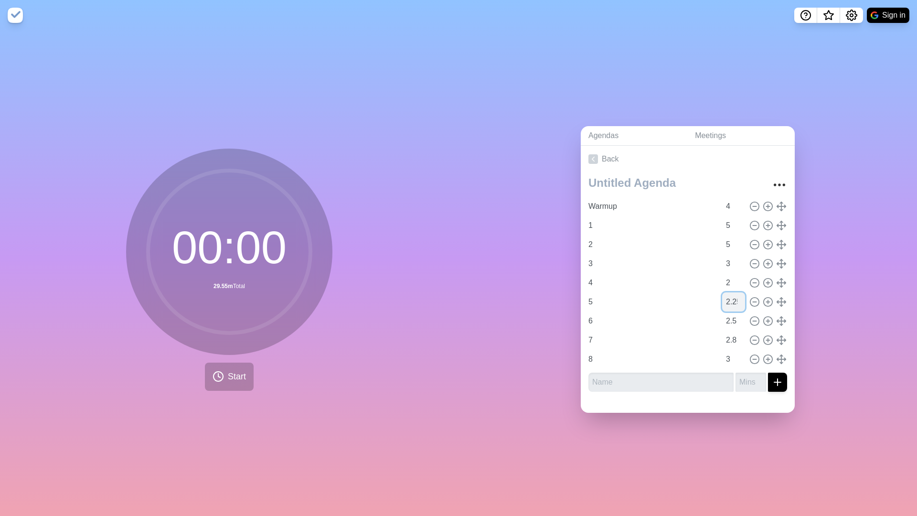
type input "2.2"
type input "2"
type input "3"
click at [736, 282] on input "2" at bounding box center [733, 282] width 23 height 19
type input "3"
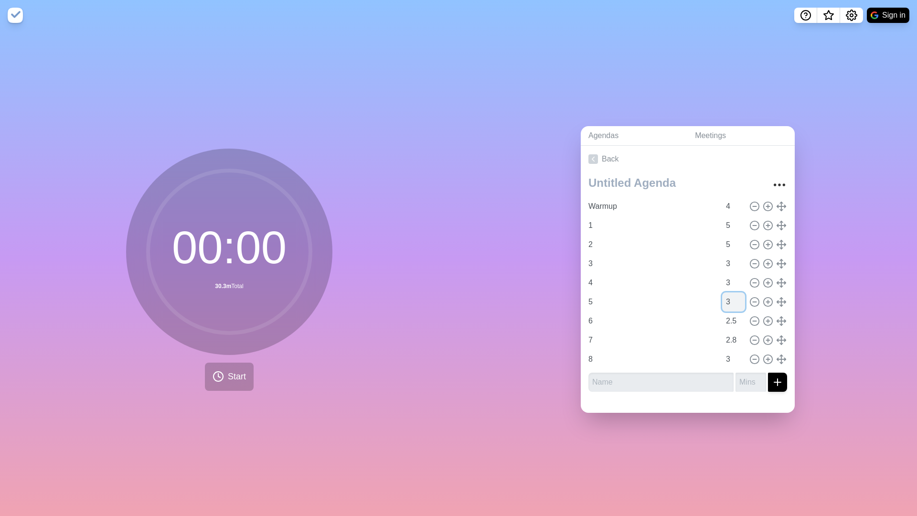
click at [736, 303] on input "3" at bounding box center [733, 301] width 23 height 19
type input "2"
click at [738, 325] on input "2.5" at bounding box center [733, 320] width 23 height 19
type input "2"
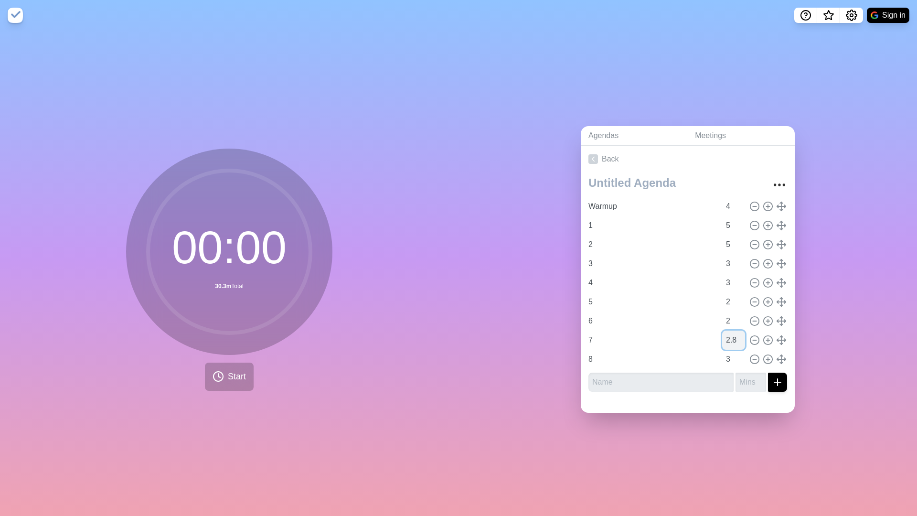
click at [739, 334] on input "2.8" at bounding box center [733, 339] width 23 height 19
type input "2"
type input "1"
click at [738, 355] on input "3" at bounding box center [733, 358] width 23 height 19
type input "1"
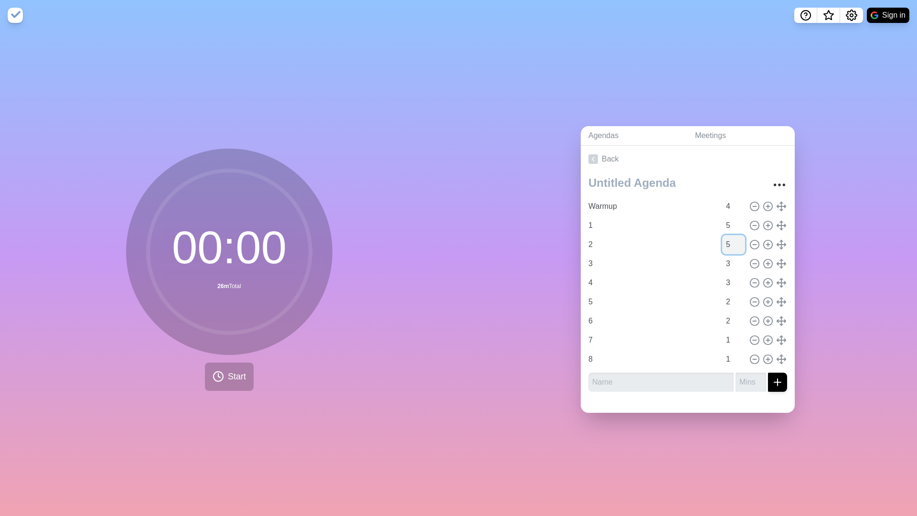
click at [732, 241] on input "5" at bounding box center [733, 244] width 23 height 19
type input "3"
type input "3.4"
type input "3.5"
click at [732, 212] on input "4" at bounding box center [733, 206] width 23 height 19
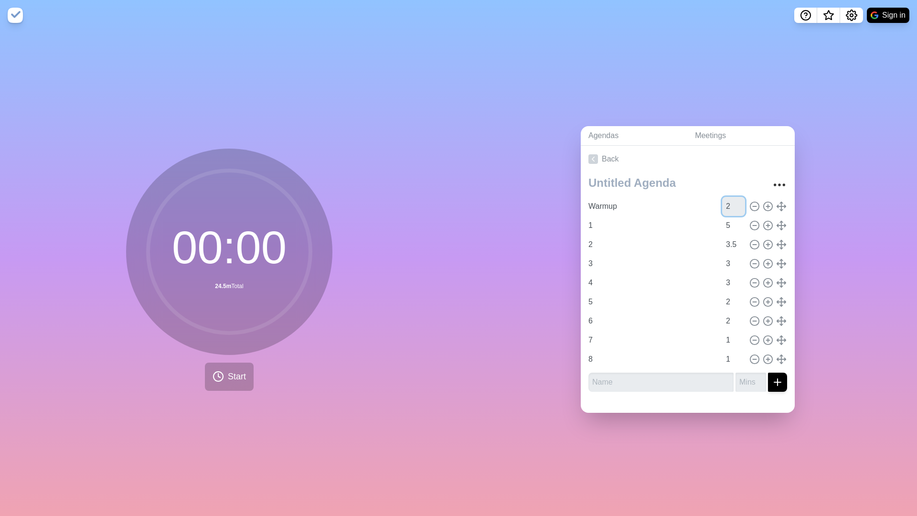
type input "2"
click at [840, 162] on div "Agendas Meetings Back Warmup 2 1 5 2 3.5 3 3 4 3 5 2 6 2 7 1 8 1" at bounding box center [687, 273] width 458 height 485
click at [853, 15] on icon "Settings" at bounding box center [850, 15] width 11 height 11
click at [818, 34] on p "Preferences" at bounding box center [820, 36] width 41 height 11
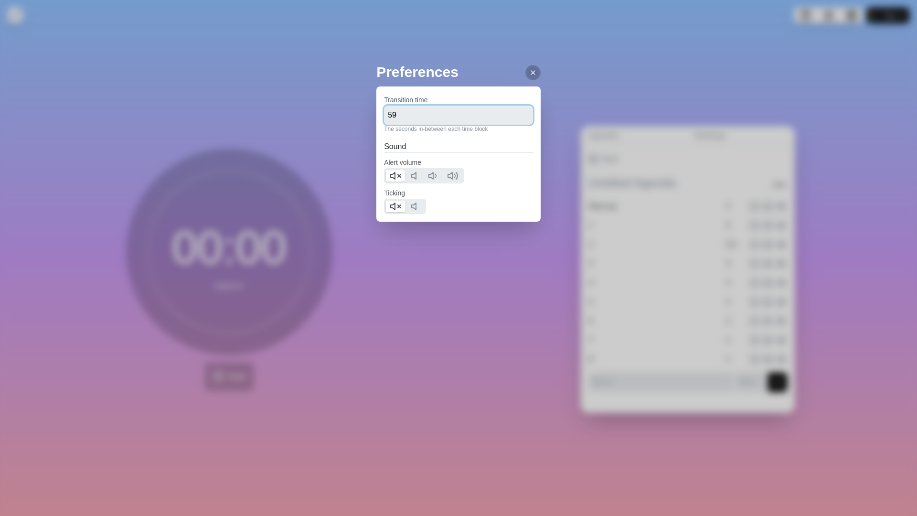
click at [517, 112] on input "59" at bounding box center [458, 115] width 149 height 19
click at [536, 76] on icon at bounding box center [533, 73] width 8 height 8
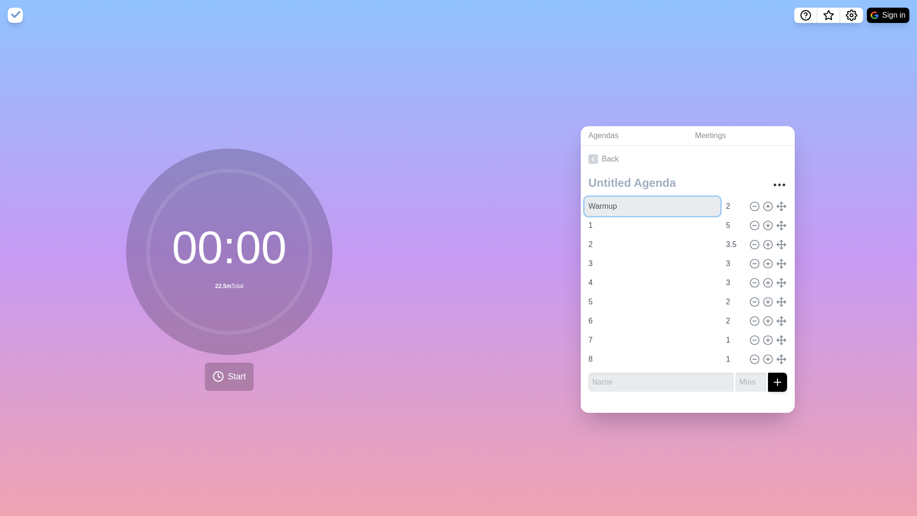
click at [641, 210] on input "Warmup" at bounding box center [652, 206] width 136 height 19
click at [531, 210] on div "Agendas Meetings Back Warmup 2 1 5 2 3.5 3 3 4 3 5 2 6 2 7 1 8 1" at bounding box center [687, 273] width 458 height 485
click at [226, 376] on button "Start" at bounding box center [229, 376] width 49 height 28
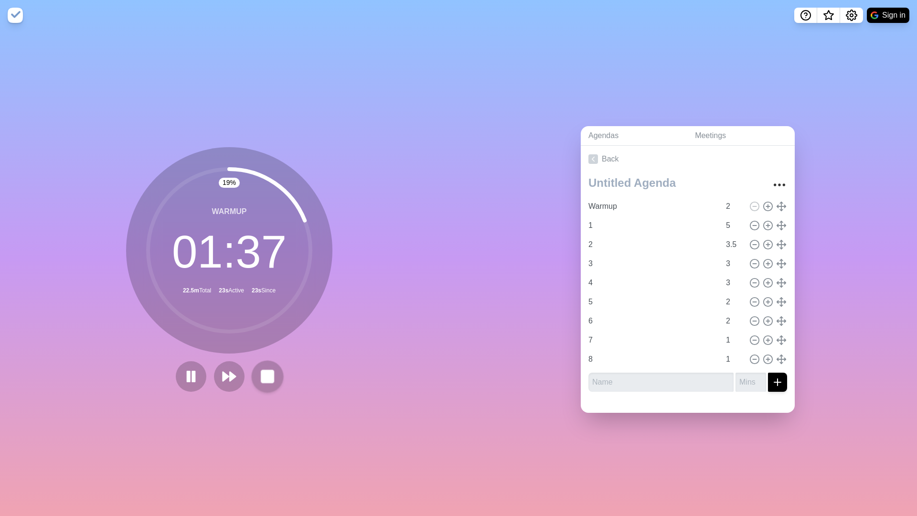
click at [278, 375] on button at bounding box center [267, 376] width 32 height 32
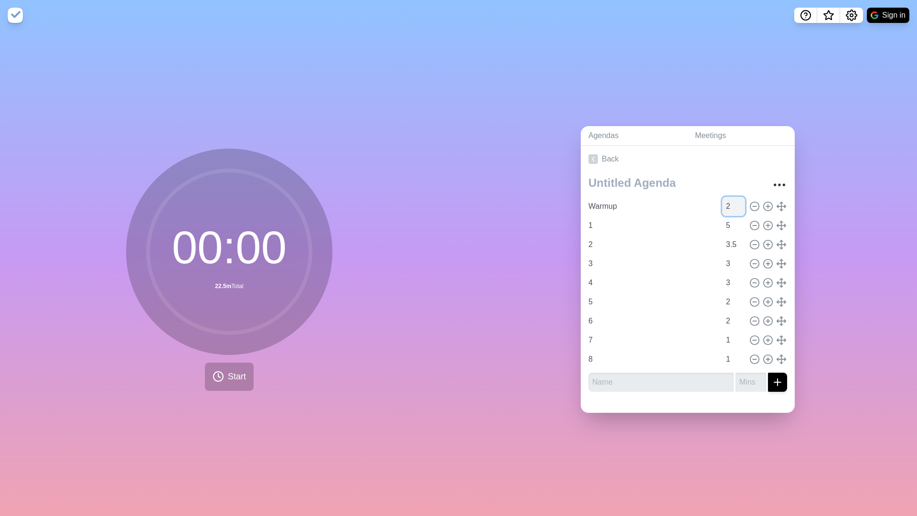
click at [732, 209] on input "2" at bounding box center [733, 206] width 23 height 19
type input "2"
click at [833, 317] on div "Agendas Meetings Back Warmup 2 1 5 2 3.5 3 3 4 3 5 2 6 2 7 1 8 1" at bounding box center [687, 273] width 458 height 485
click at [231, 366] on button "Start" at bounding box center [229, 376] width 49 height 28
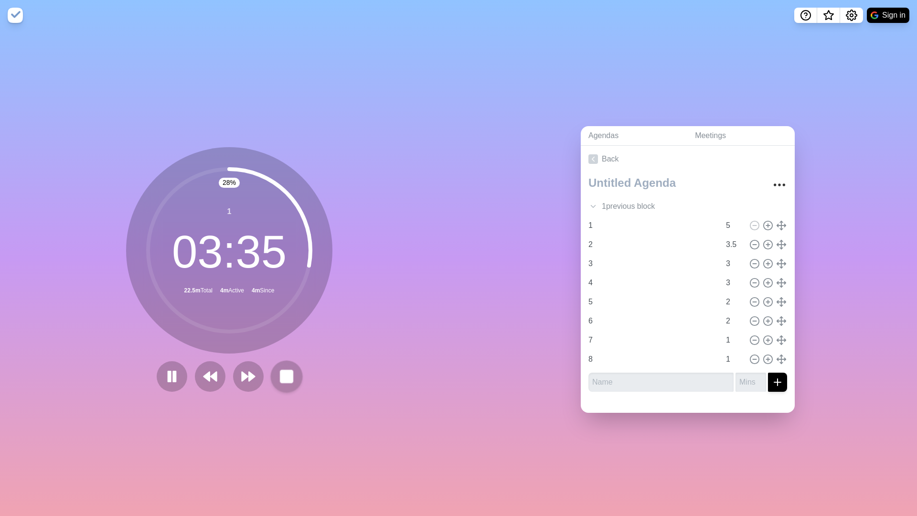
click at [286, 371] on rect at bounding box center [286, 376] width 12 height 12
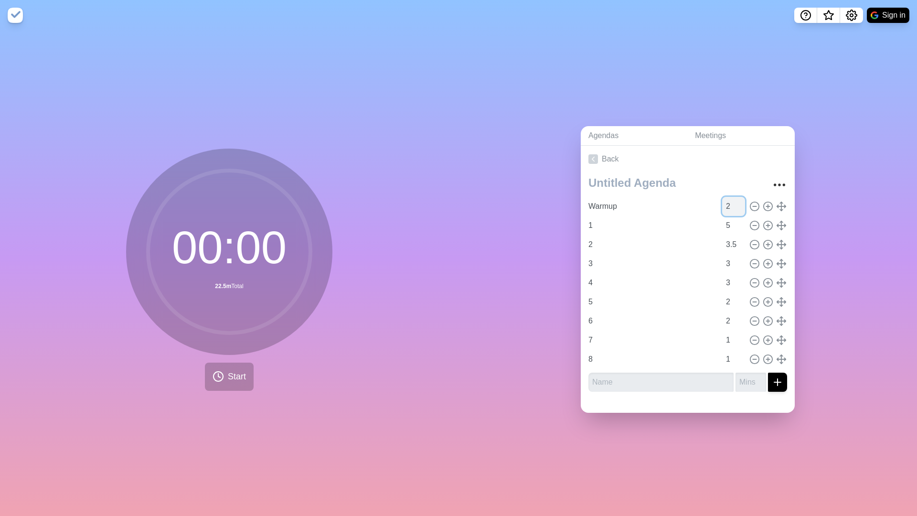
click at [729, 204] on input "2" at bounding box center [733, 206] width 23 height 19
type input "1"
type input "1.5"
click at [771, 208] on icon at bounding box center [767, 206] width 11 height 11
type input "Warmup"
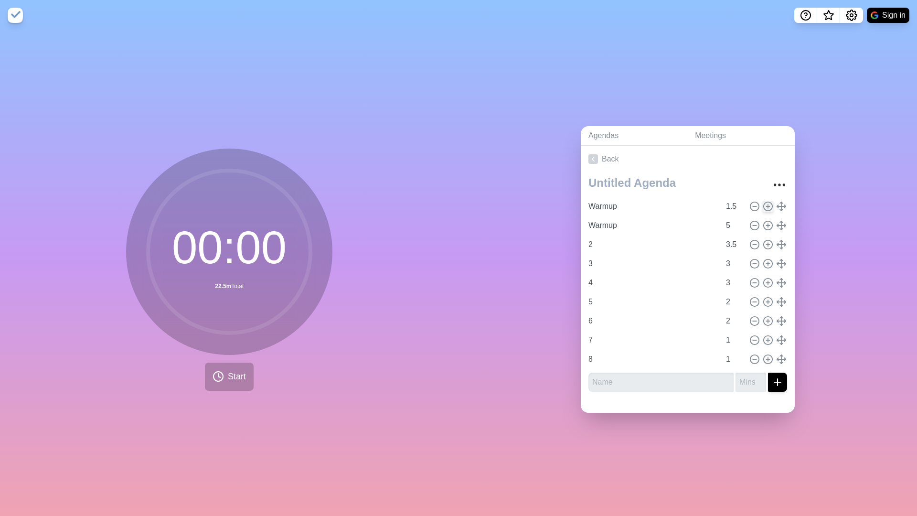
type input "1.5"
type input "1"
type input "5"
type input "2"
type input "3.5"
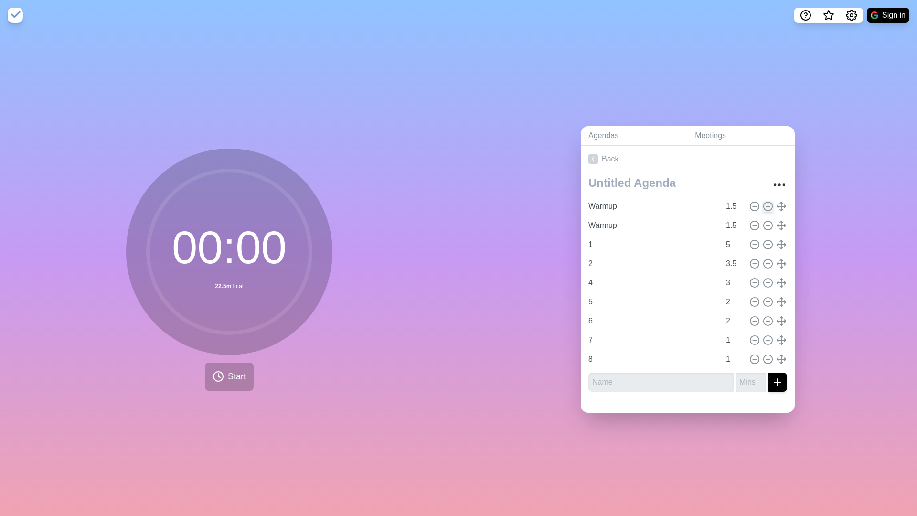
type input "3"
type input "4"
type input "3"
type input "5"
type input "6"
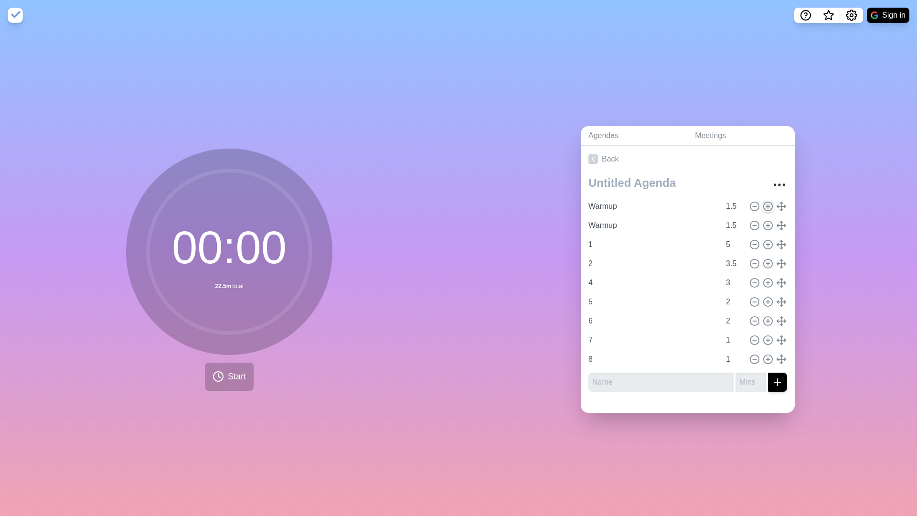
type input "2"
type input "7"
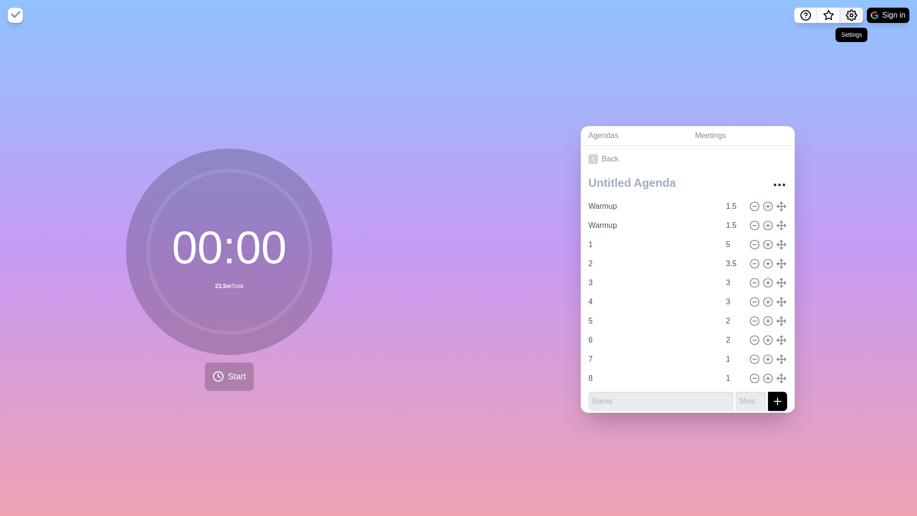
click at [847, 19] on icon "Settings" at bounding box center [851, 15] width 11 height 11
click at [810, 38] on p "Preferences" at bounding box center [820, 36] width 41 height 11
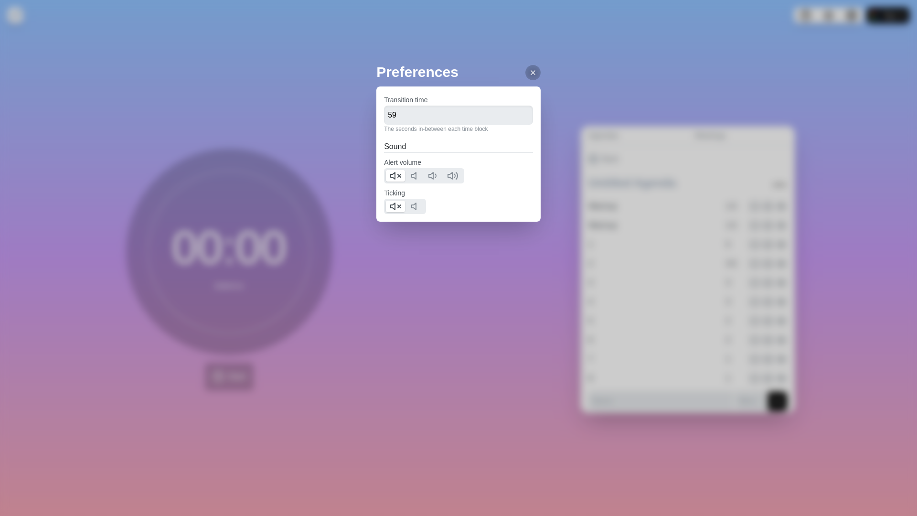
click at [455, 104] on div "Transition time 59 The seconds in-between each time block" at bounding box center [458, 113] width 149 height 39
click at [452, 113] on input "59" at bounding box center [458, 115] width 149 height 19
type input "5"
click at [533, 66] on div at bounding box center [532, 72] width 15 height 15
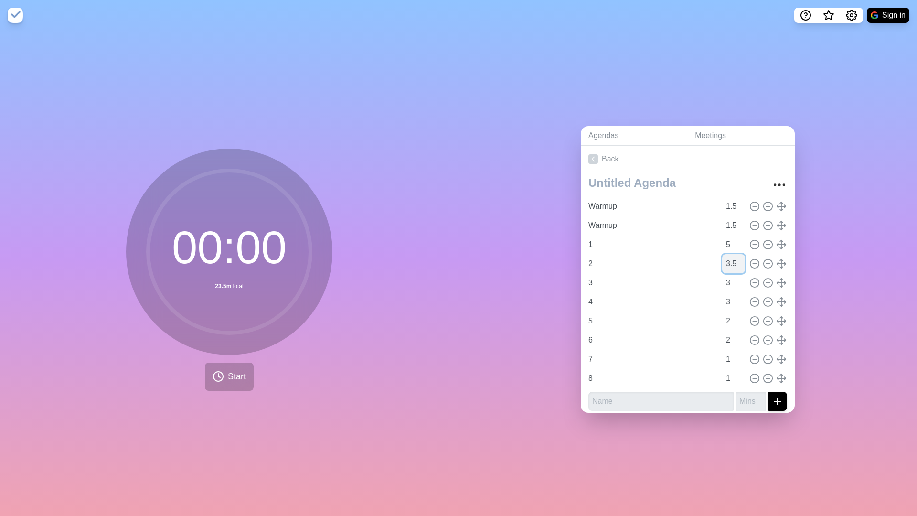
click at [732, 264] on input "3.5" at bounding box center [733, 263] width 23 height 19
type input "5"
click at [734, 245] on input "5" at bounding box center [733, 244] width 23 height 19
type input "10"
click at [734, 265] on input "5" at bounding box center [733, 263] width 23 height 19
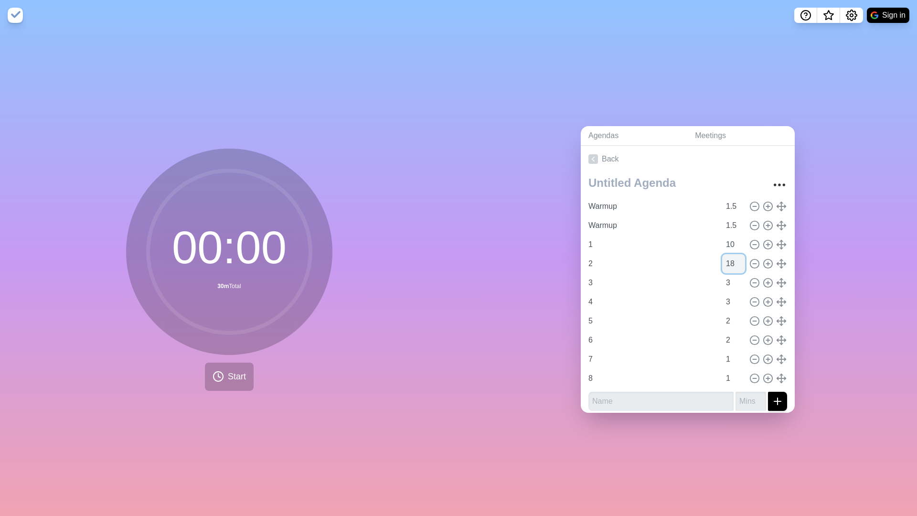
type input "1"
type input "8"
click at [812, 318] on div "Agendas Meetings Back Warmup 1.5 Warmup 1.5 1 10 2 8 3 3 4 3 5 2 6 2 7 1 8 1" at bounding box center [687, 273] width 458 height 485
click at [755, 283] on icon at bounding box center [754, 282] width 11 height 11
type input "4"
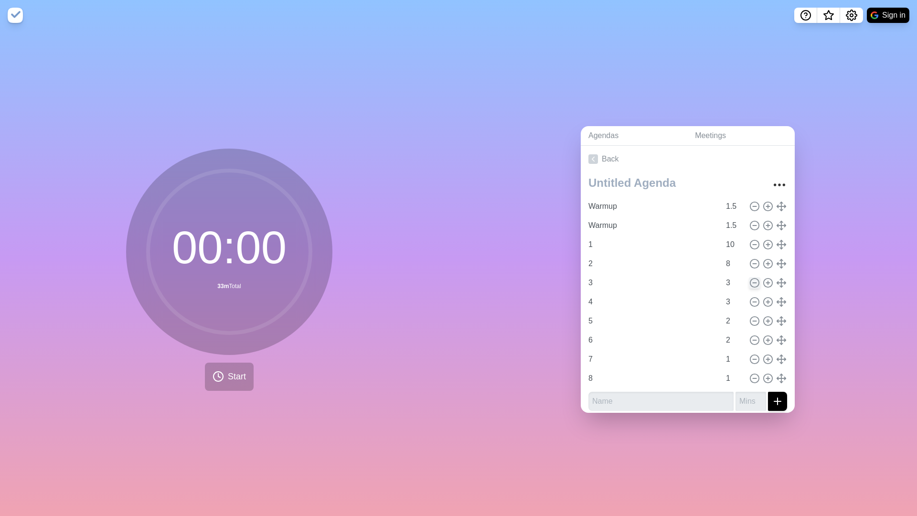
type input "5"
type input "2"
type input "6"
type input "7"
type input "1"
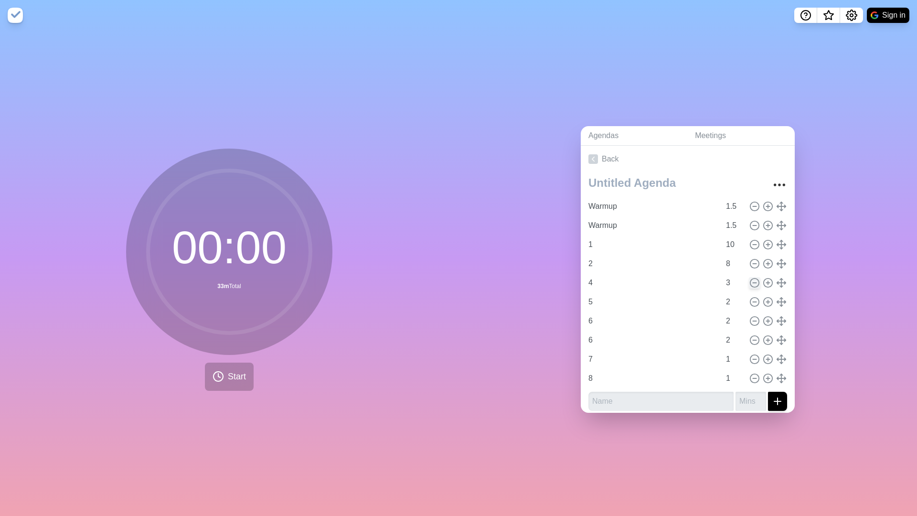
type input "8"
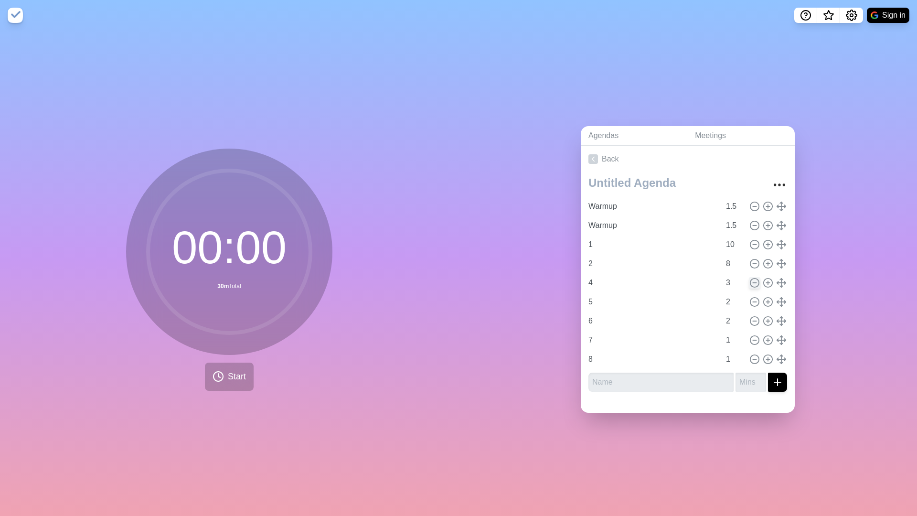
click at [755, 283] on icon at bounding box center [754, 282] width 11 height 11
type input "5"
type input "2"
type input "6"
type input "7"
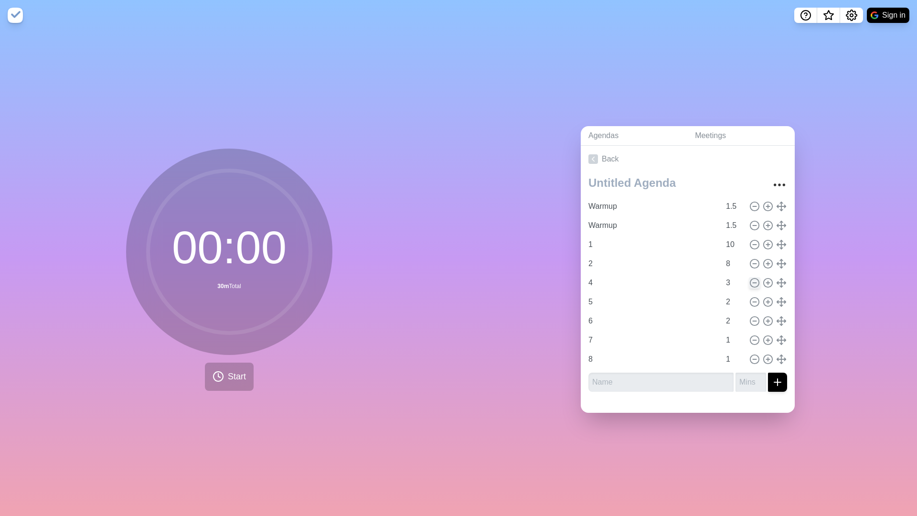
type input "1"
type input "8"
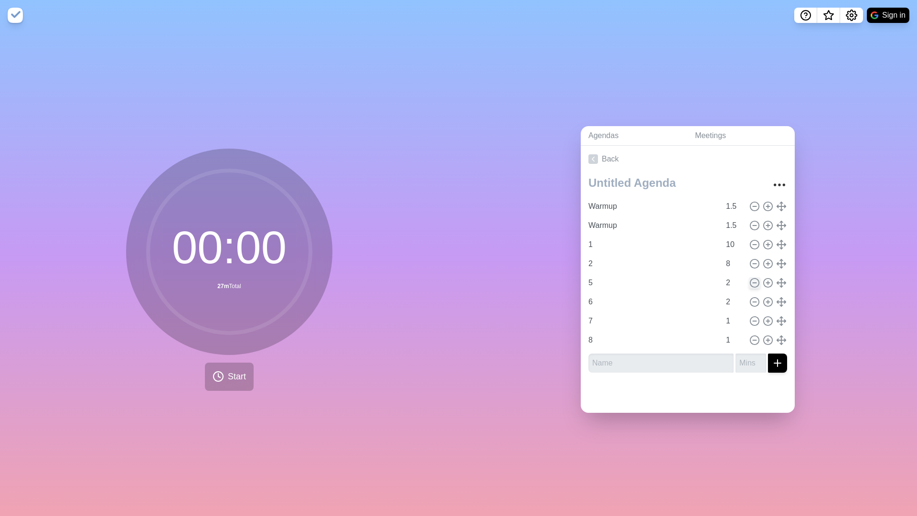
click at [755, 283] on icon at bounding box center [754, 282] width 11 height 11
type input "6"
type input "7"
type input "1"
type input "8"
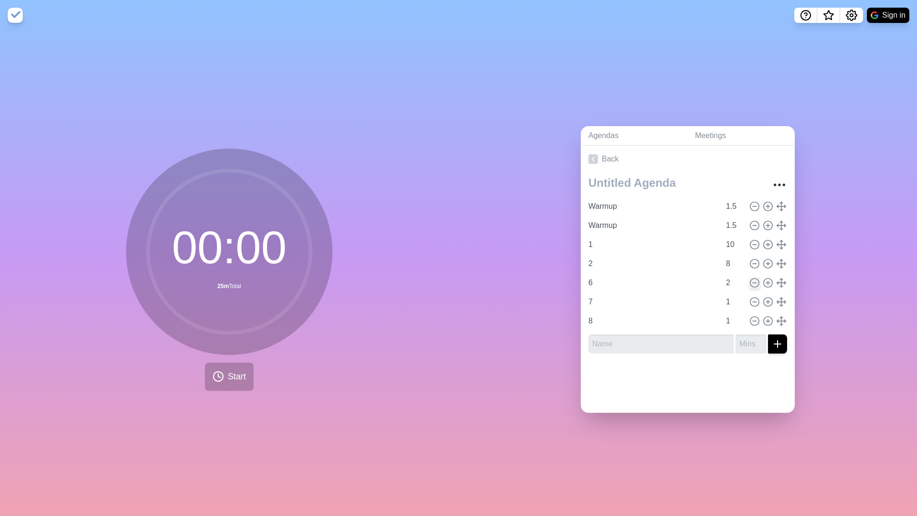
click at [755, 283] on icon at bounding box center [754, 282] width 11 height 11
type input "7"
type input "1"
type input "8"
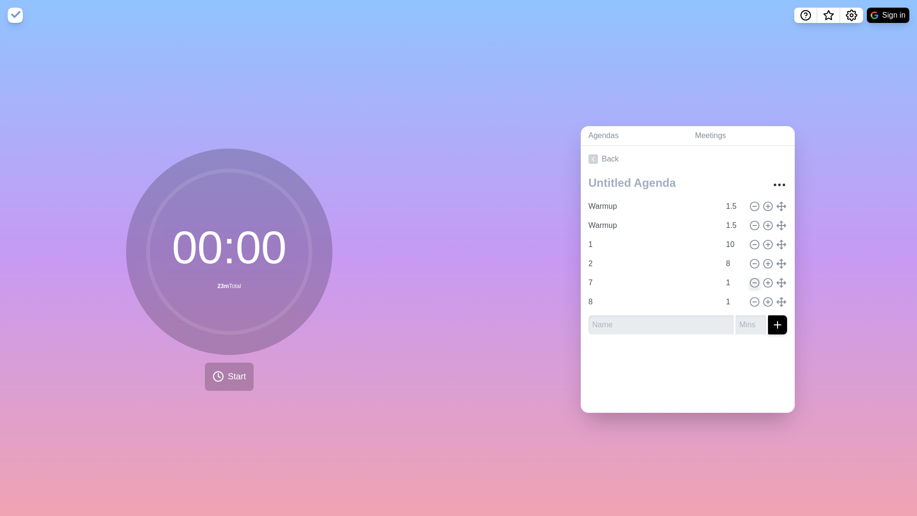
click at [755, 283] on icon at bounding box center [754, 282] width 11 height 11
type input "8"
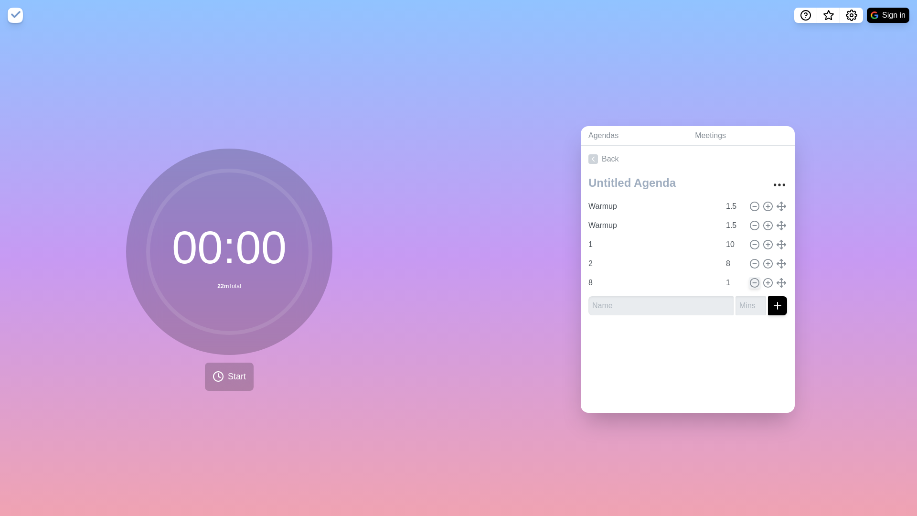
click at [755, 283] on icon at bounding box center [754, 282] width 11 height 11
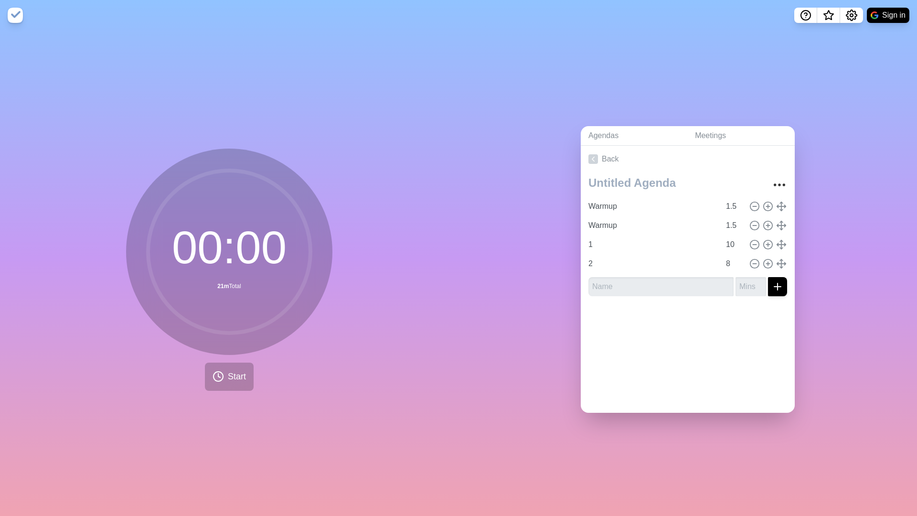
click at [665, 332] on div at bounding box center [687, 323] width 214 height 38
click at [692, 281] on input "text" at bounding box center [660, 286] width 145 height 19
type input "9"
click at [745, 280] on input "number" at bounding box center [750, 286] width 31 height 19
type input "9"
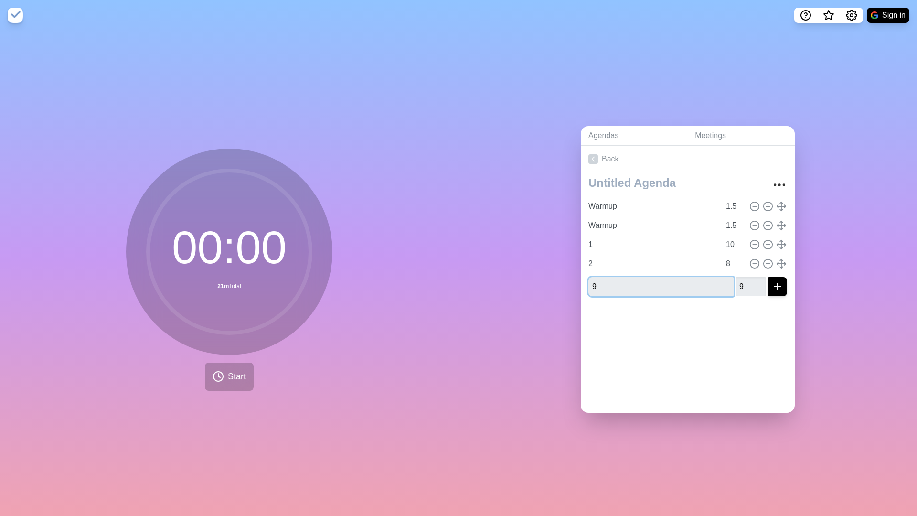
click at [663, 292] on input "9" at bounding box center [660, 286] width 145 height 19
type input "3-8"
click at [777, 286] on button "submit" at bounding box center [777, 286] width 19 height 19
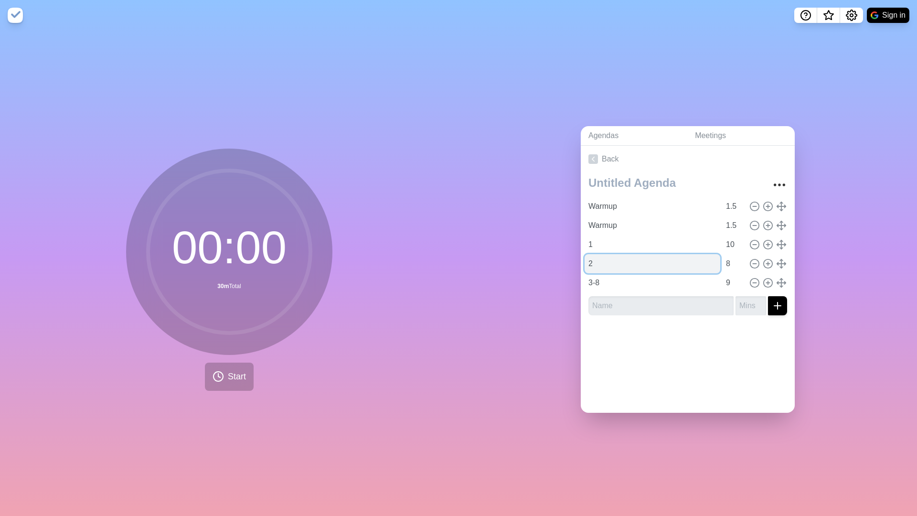
click at [625, 264] on input "2" at bounding box center [652, 263] width 136 height 19
type input "2 aka Warmup"
click at [734, 264] on input "8" at bounding box center [733, 263] width 23 height 19
type input "10"
click at [734, 283] on input "9" at bounding box center [733, 282] width 23 height 19
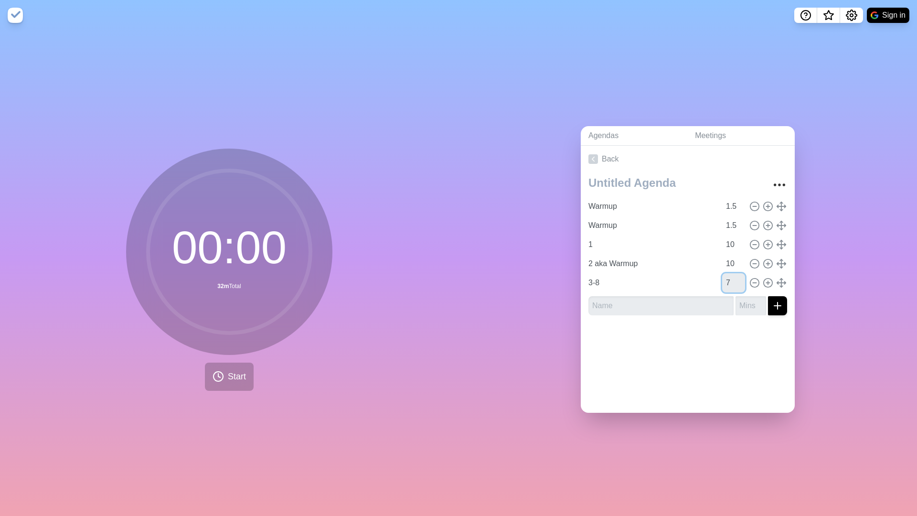
type input "7"
click at [737, 345] on div at bounding box center [687, 342] width 214 height 38
click at [766, 206] on line at bounding box center [767, 206] width 3 height 0
type input "Warmup"
type input "1.5"
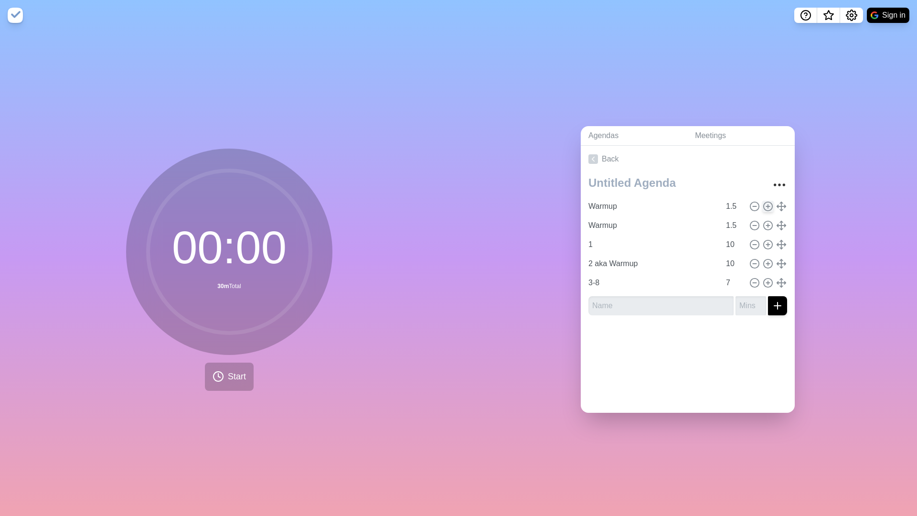
type input "1"
type input "2 aka Warmup"
type input "10"
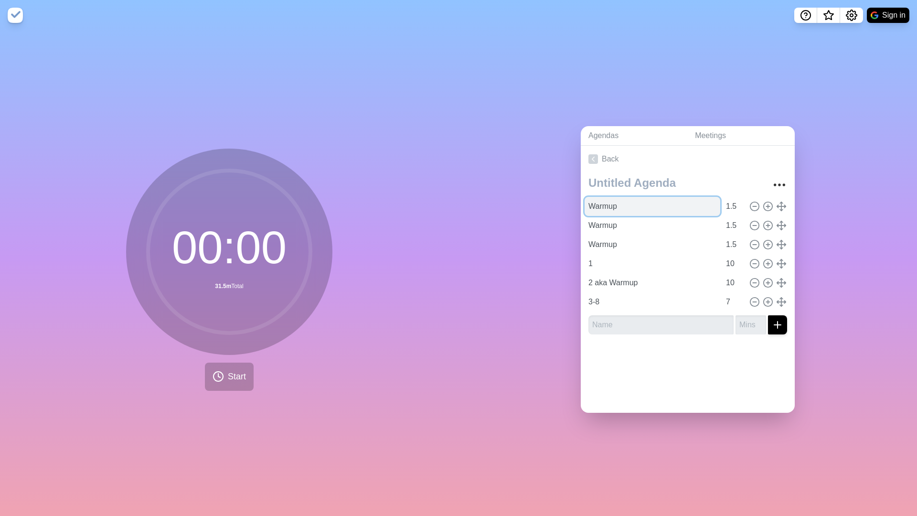
click at [618, 204] on input "Warmup" at bounding box center [652, 206] width 136 height 19
type input "W"
type input "Whatever"
click at [734, 204] on input "1.5" at bounding box center [733, 206] width 23 height 19
type input "1"
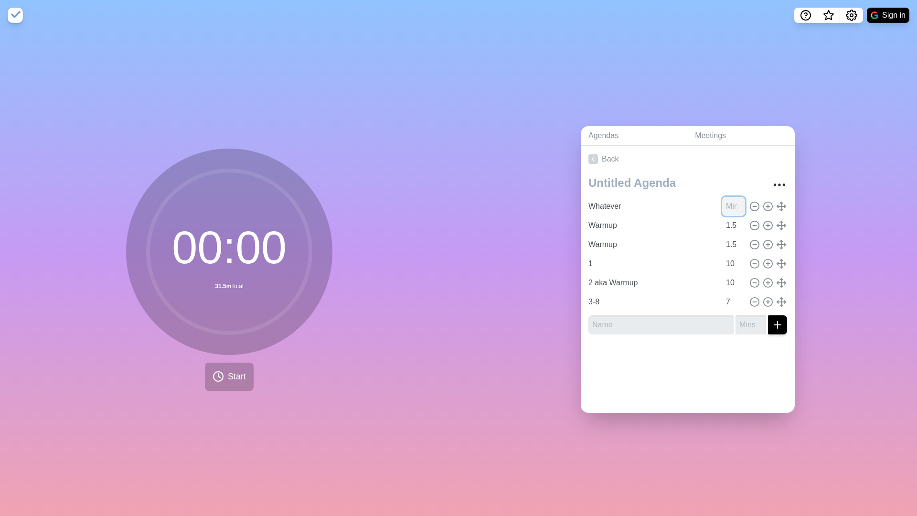
type input "2"
type input "2.4"
type input "2"
type input "2.2"
click at [703, 360] on div at bounding box center [687, 361] width 214 height 38
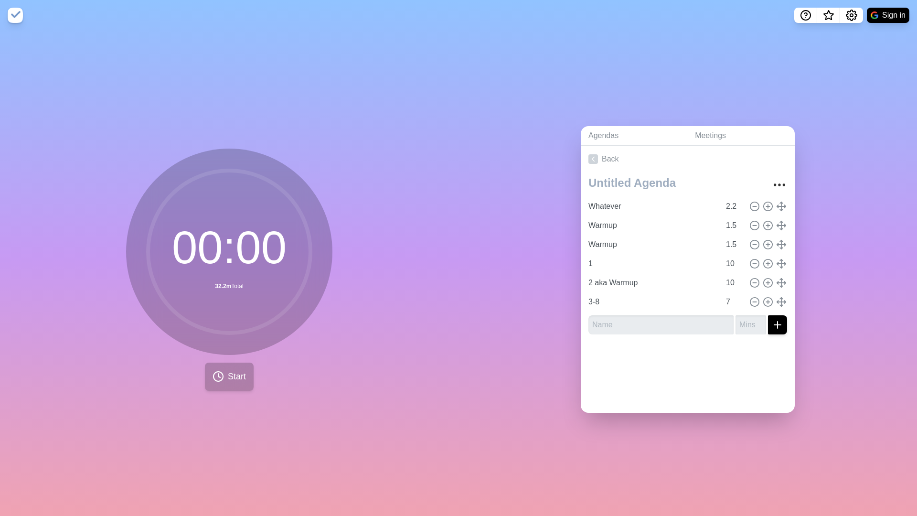
click at [232, 378] on span "Start" at bounding box center [237, 376] width 18 height 13
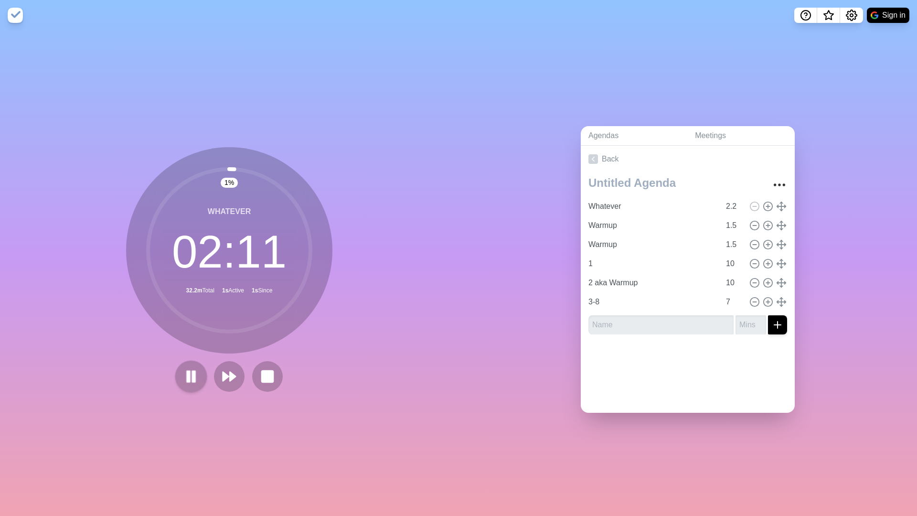
click at [190, 373] on rect at bounding box center [188, 376] width 3 height 11
click at [739, 203] on input "2.2" at bounding box center [733, 206] width 23 height 19
click at [738, 205] on input "2.2" at bounding box center [733, 206] width 23 height 19
click at [736, 207] on input "2.2" at bounding box center [733, 206] width 23 height 19
click at [268, 377] on rect at bounding box center [267, 376] width 12 height 12
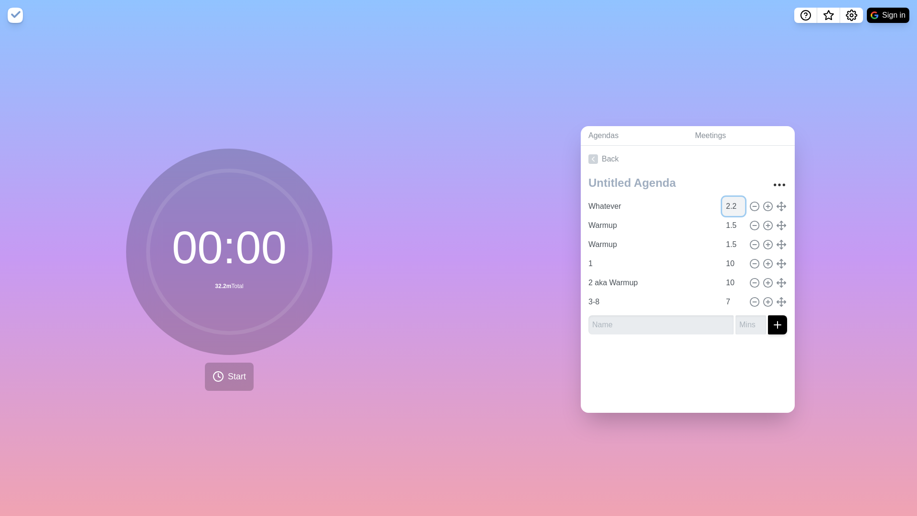
click at [737, 206] on input "2.2" at bounding box center [733, 206] width 23 height 19
type input "2.3"
click at [691, 346] on div at bounding box center [687, 361] width 214 height 38
click at [233, 376] on span "Start" at bounding box center [237, 376] width 18 height 13
